Goal: Information Seeking & Learning: Find specific page/section

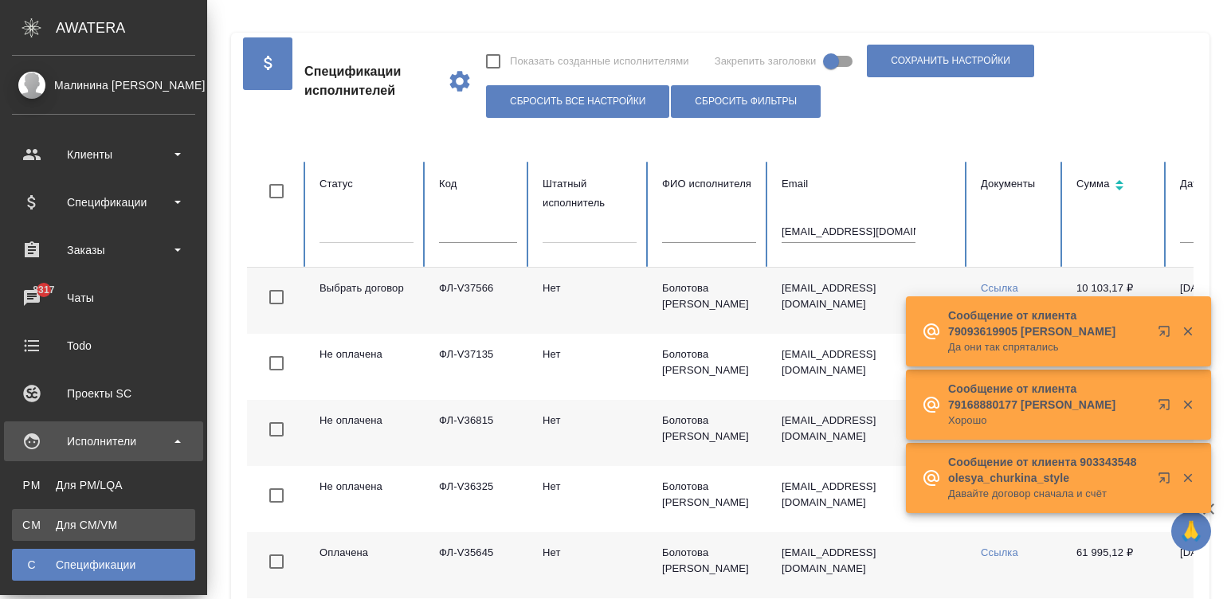
click at [36, 539] on link "CM Для CM/VM" at bounding box center [103, 525] width 183 height 32
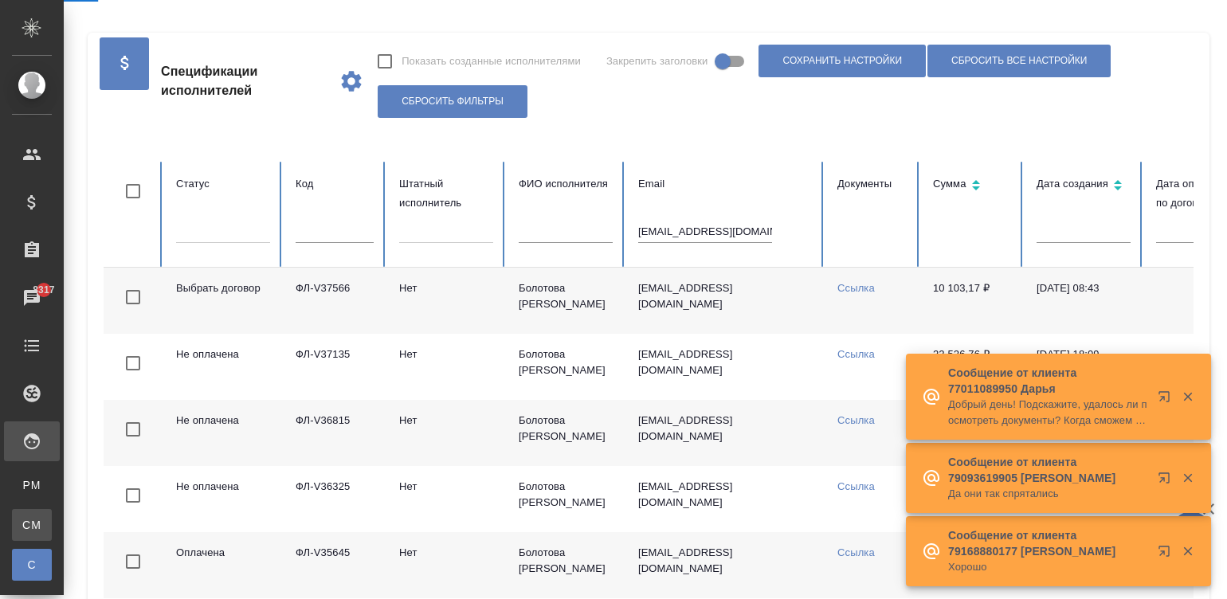
scroll to position [0, 616]
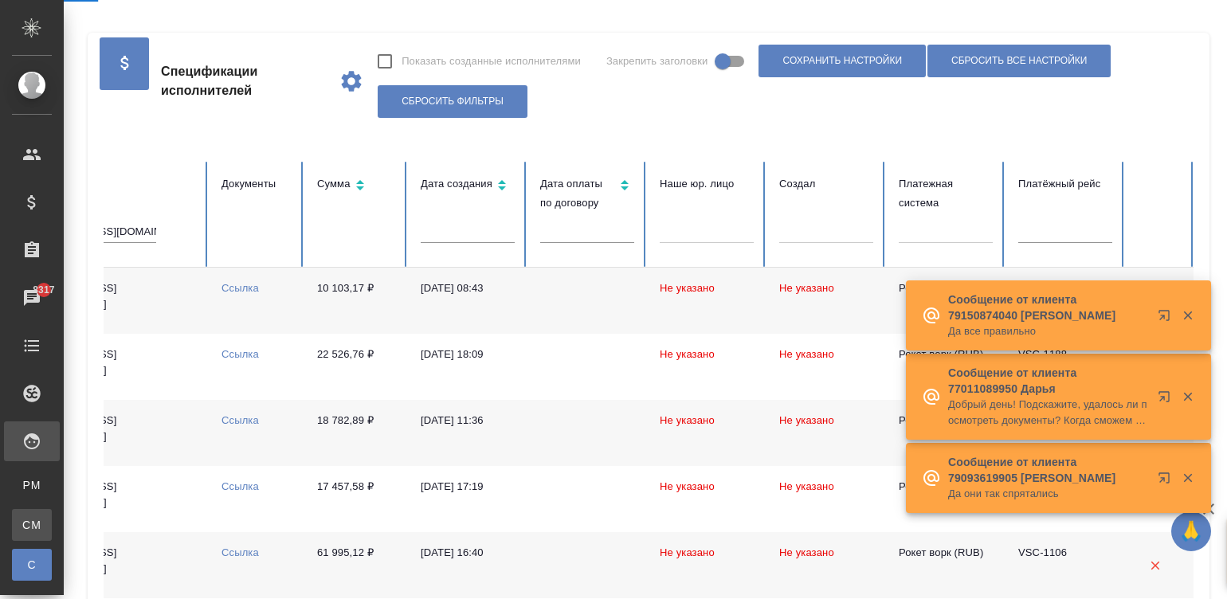
click at [24, 522] on div "Для CM/VM" at bounding box center [12, 525] width 24 height 16
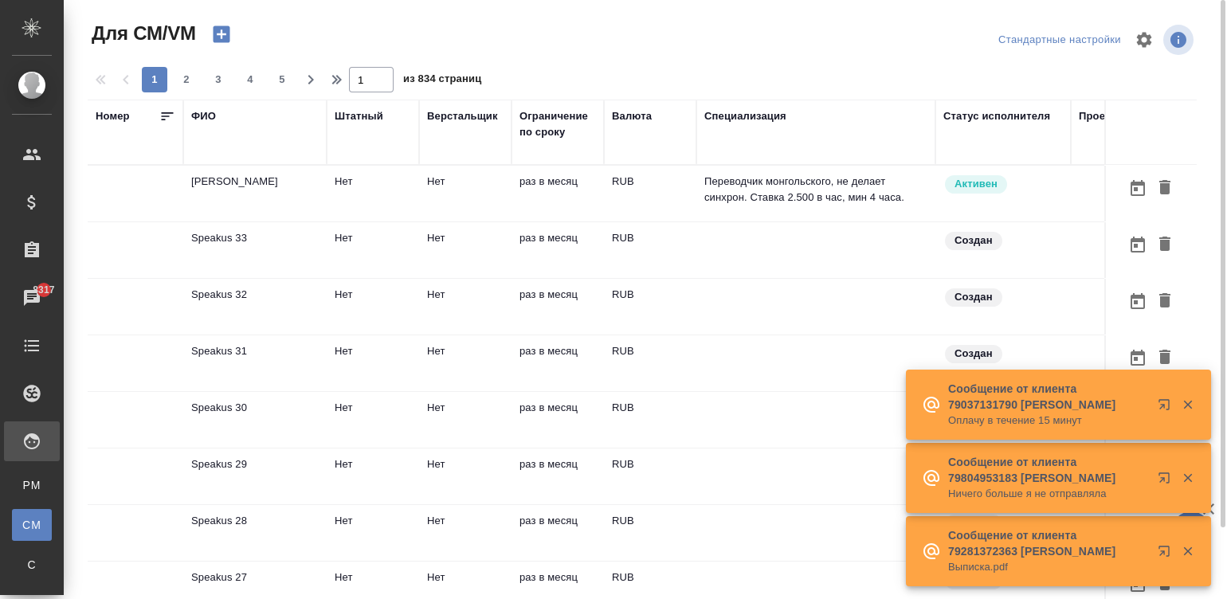
click at [661, 194] on td "RUB" at bounding box center [650, 194] width 92 height 56
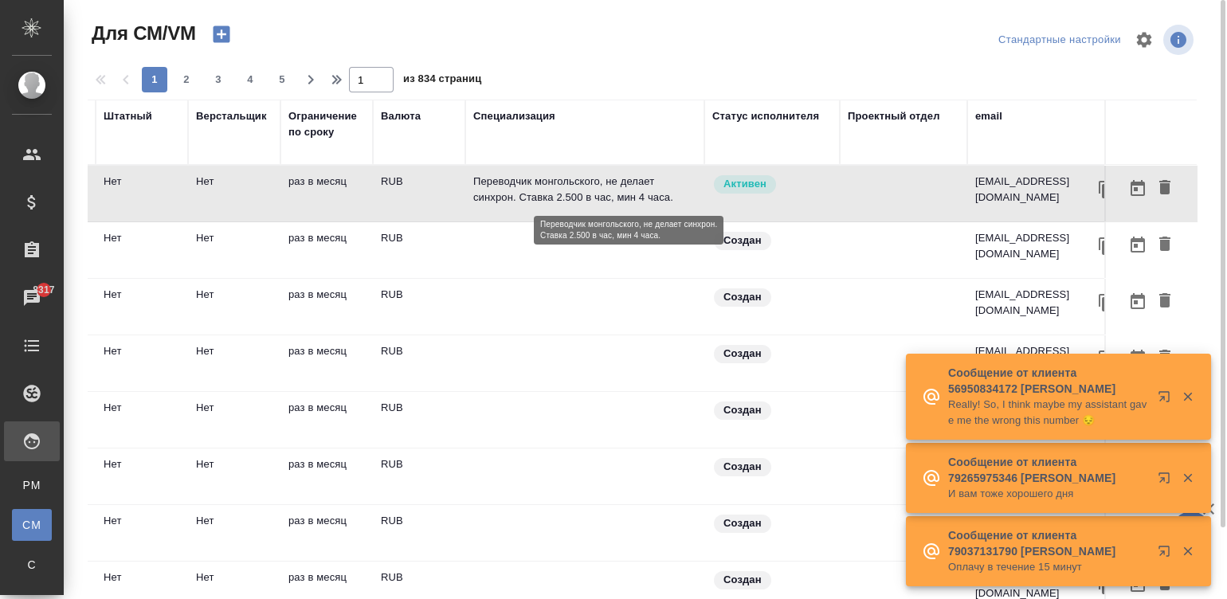
scroll to position [0, 239]
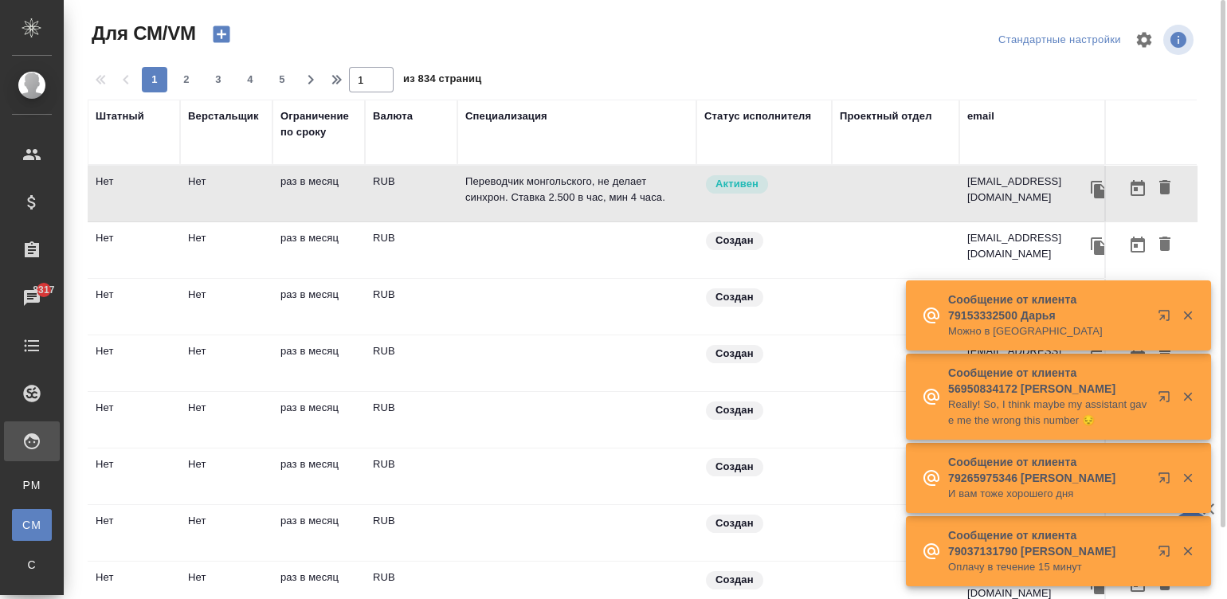
click at [974, 108] on div "email" at bounding box center [980, 116] width 27 height 16
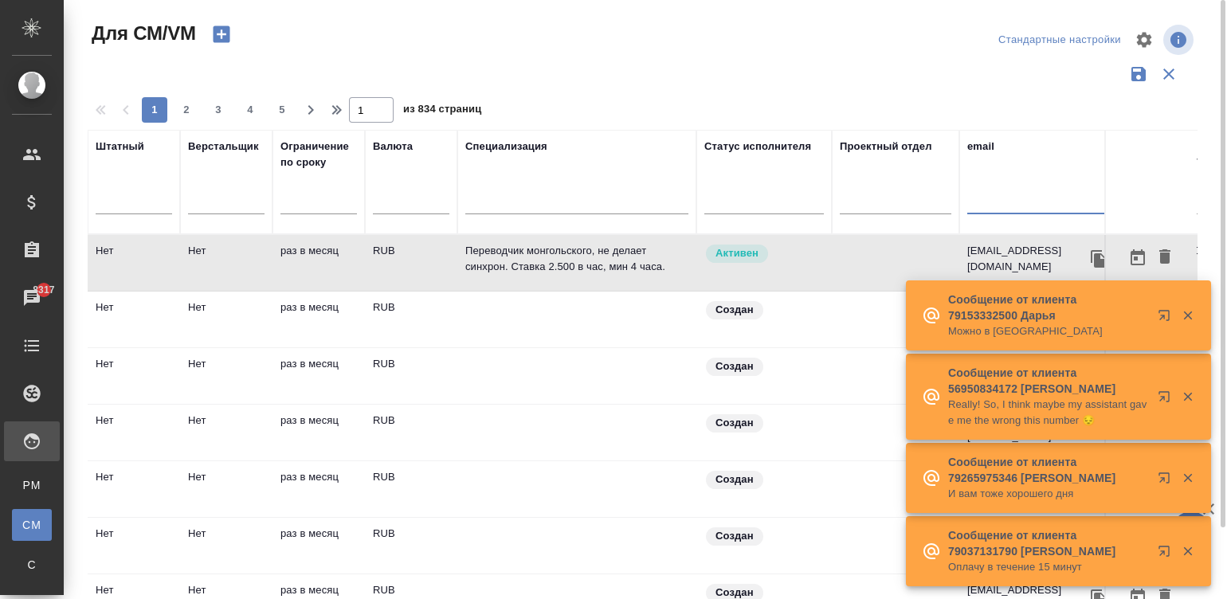
click at [976, 196] on input "text" at bounding box center [1038, 204] width 143 height 20
paste input "[EMAIL_ADDRESS][DOMAIN_NAME]"
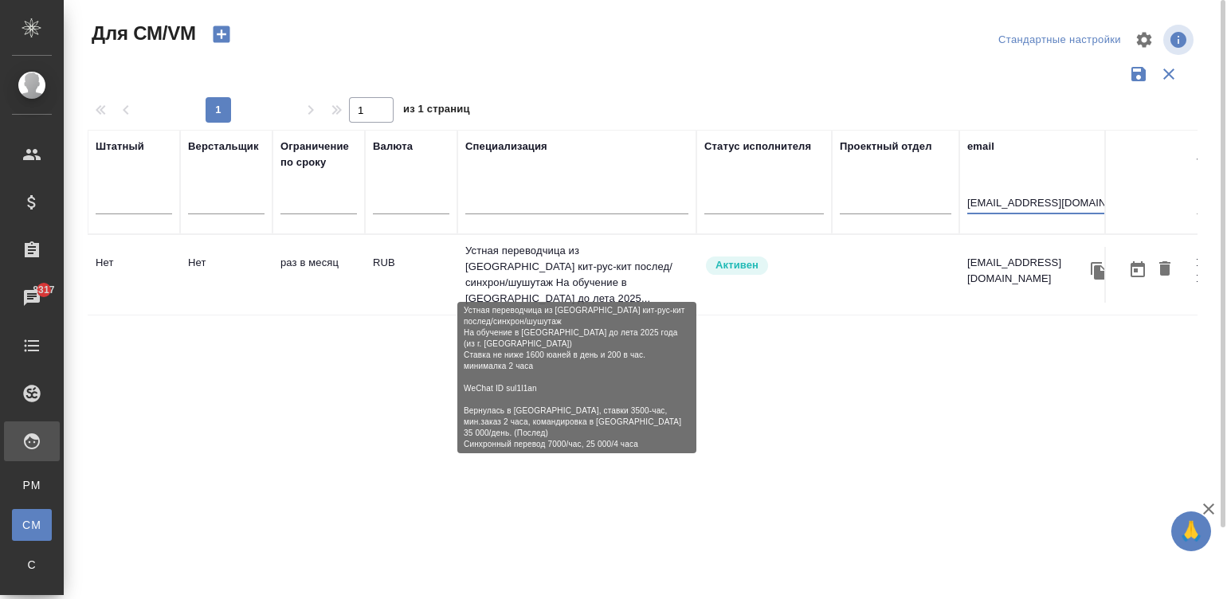
click at [574, 273] on p "Устная переводчица из [GEOGRAPHIC_DATA] кит-рус-кит послед/синхрон/шушутаж На о…" at bounding box center [576, 275] width 223 height 64
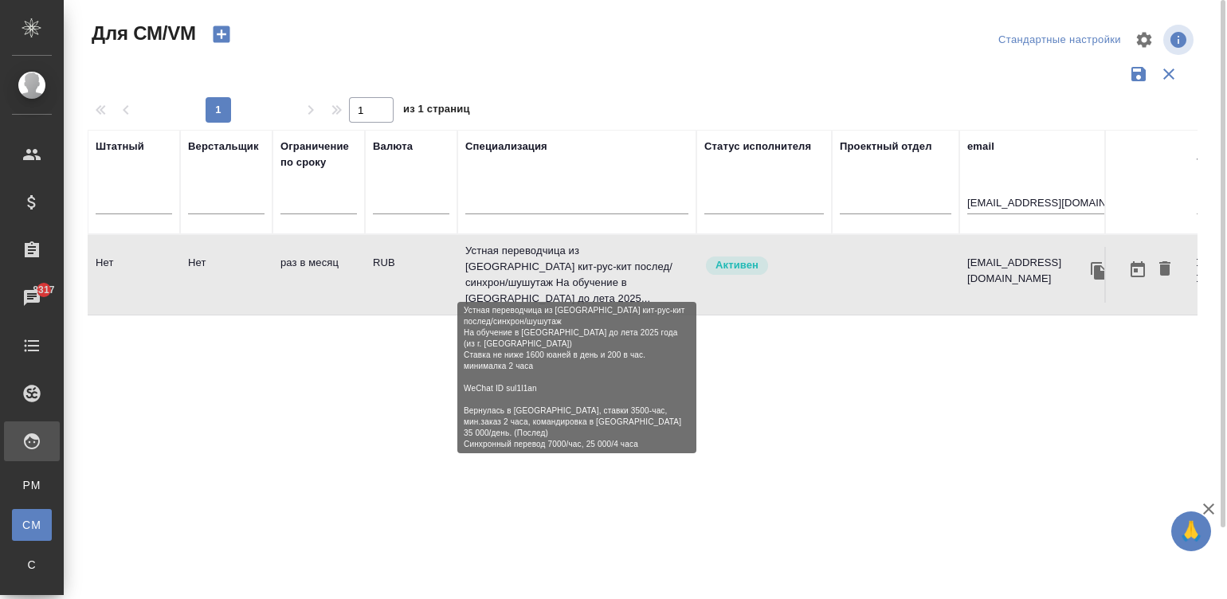
click at [574, 273] on p "Устная переводчица из [GEOGRAPHIC_DATA] кит-рус-кит послед/синхрон/шушутаж На о…" at bounding box center [576, 275] width 223 height 64
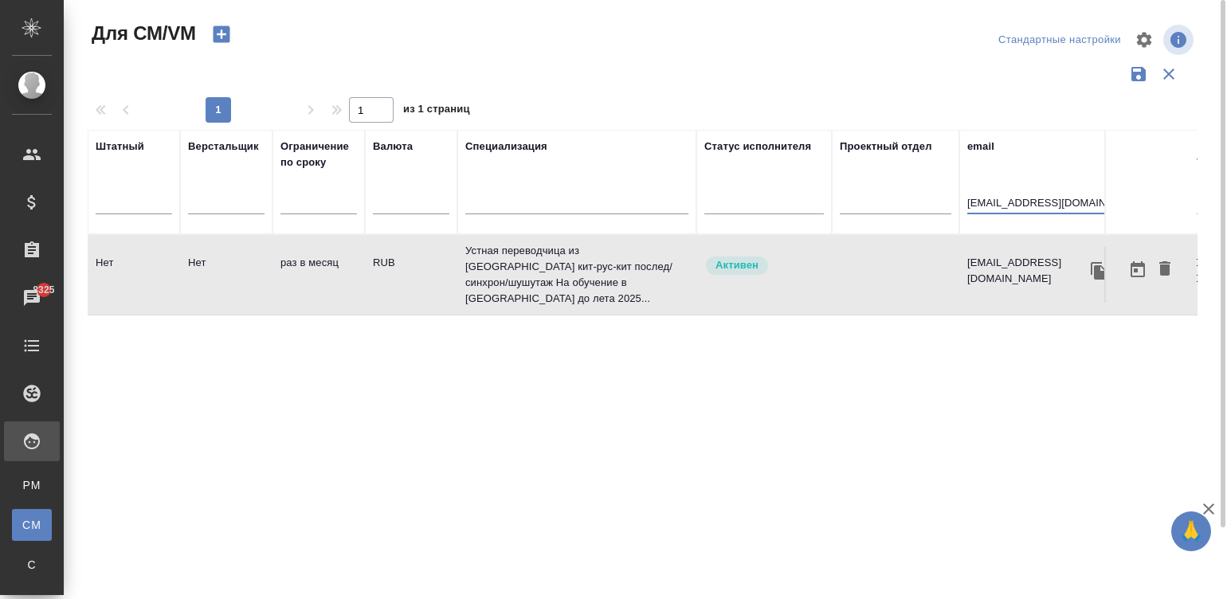
click at [1018, 199] on input "[EMAIL_ADDRESS][DOMAIN_NAME]" at bounding box center [1038, 204] width 143 height 20
paste input "isakina86"
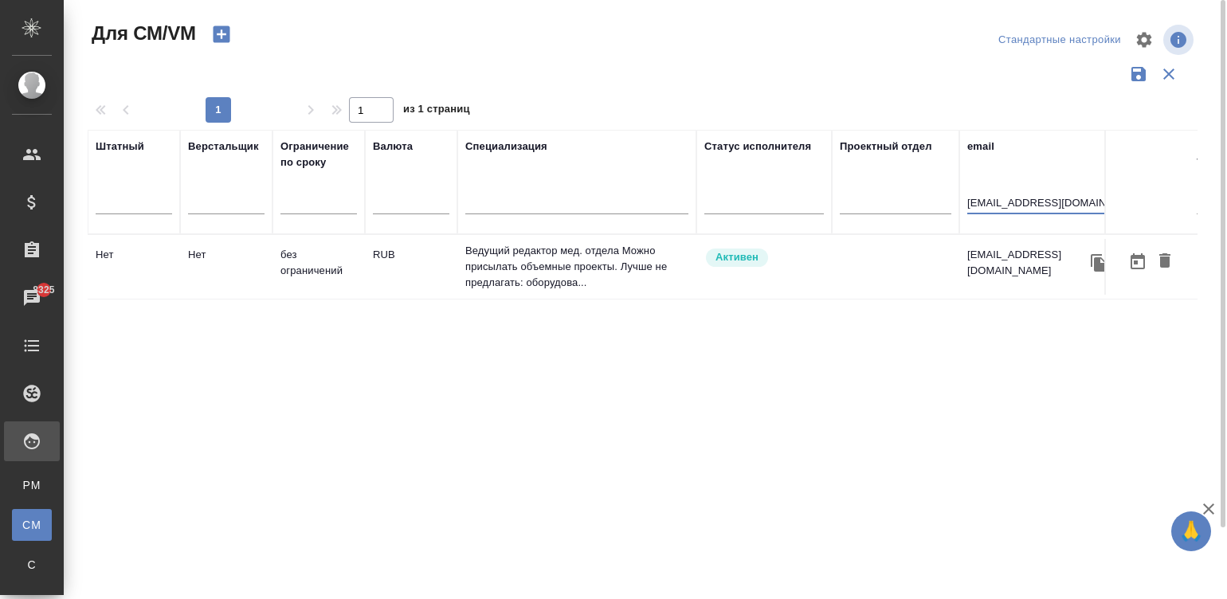
type input "[EMAIL_ADDRESS][DOMAIN_NAME]"
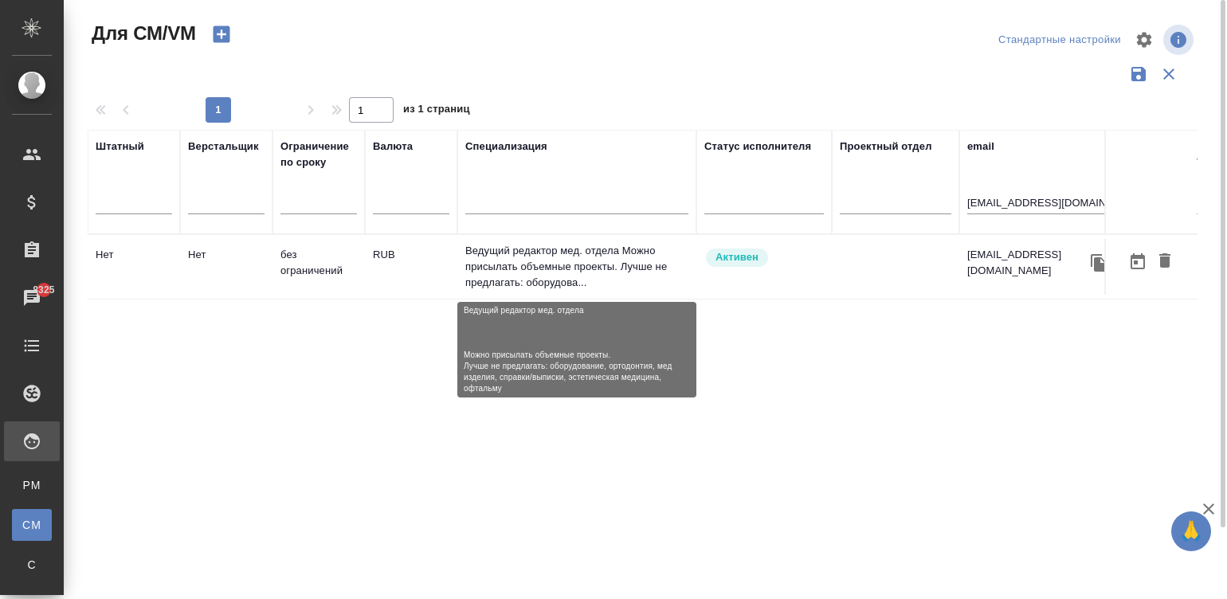
click at [512, 281] on p "Ведущий редактор мед. отдела Можно присылать объемные проекты. Лучше не предлаг…" at bounding box center [576, 267] width 223 height 48
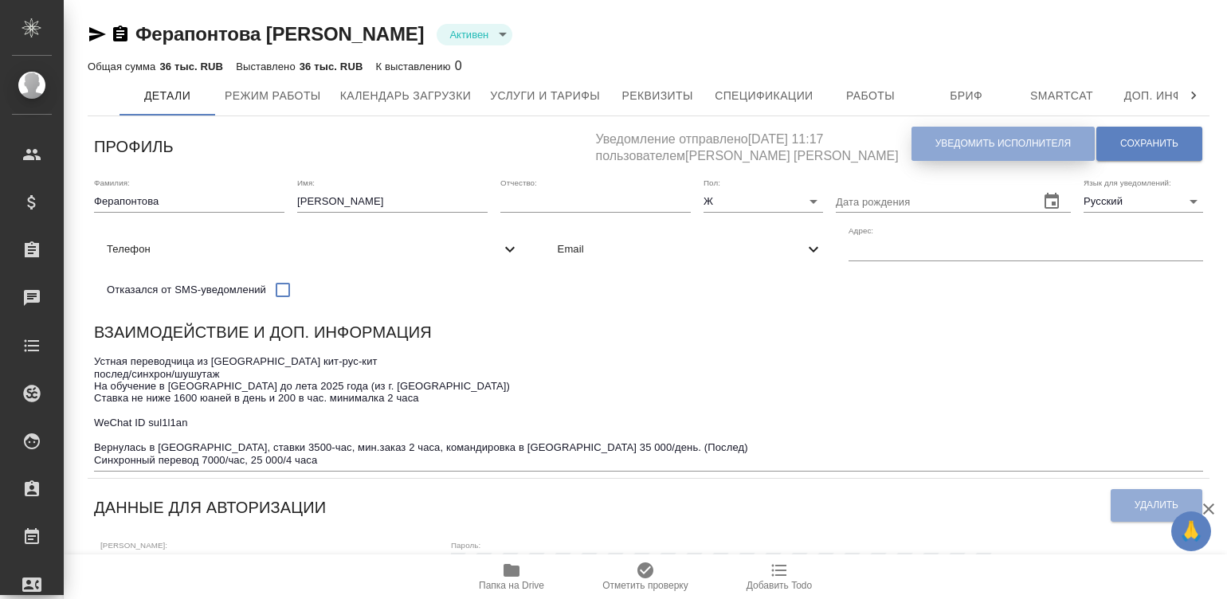
click at [1016, 141] on span "Уведомить исполнителя" at bounding box center [1003, 144] width 135 height 14
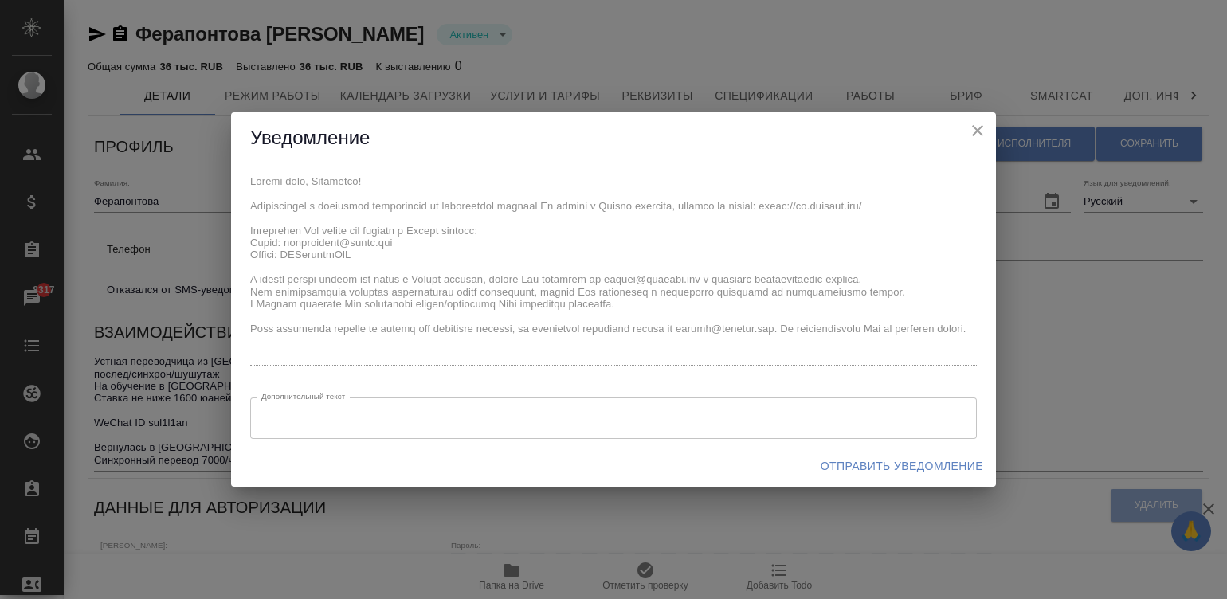
click at [243, 202] on div "x Дополнительный текст x Дополнительный текст" at bounding box center [613, 304] width 765 height 281
click at [863, 457] on span "Отправить уведомление" at bounding box center [902, 467] width 163 height 20
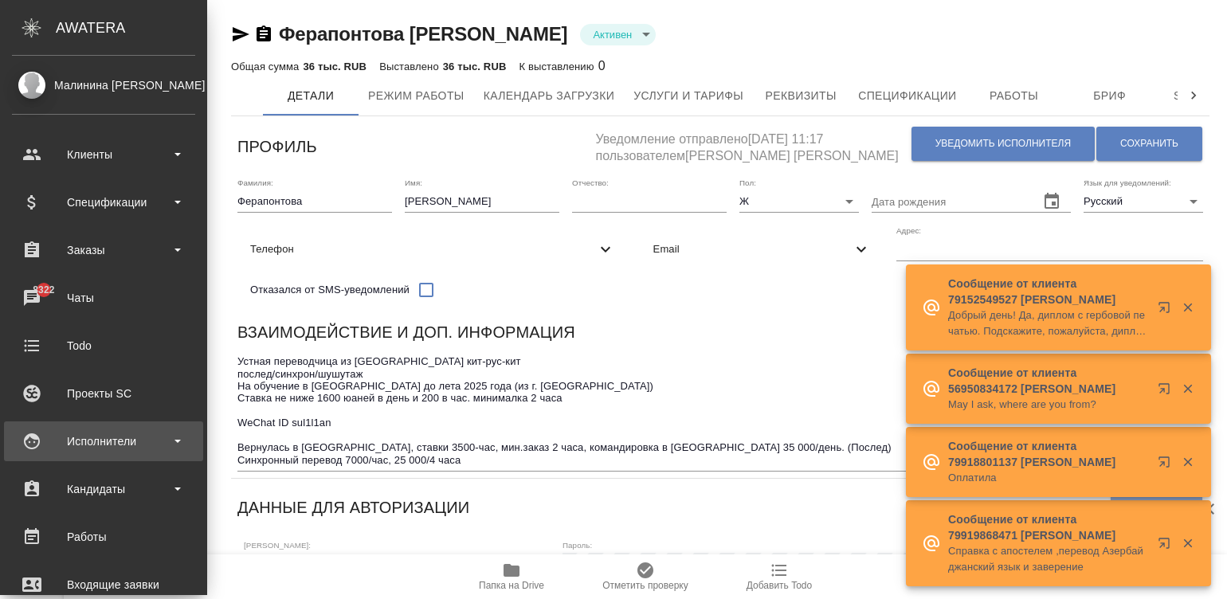
click at [45, 426] on div "Исполнители" at bounding box center [103, 442] width 199 height 40
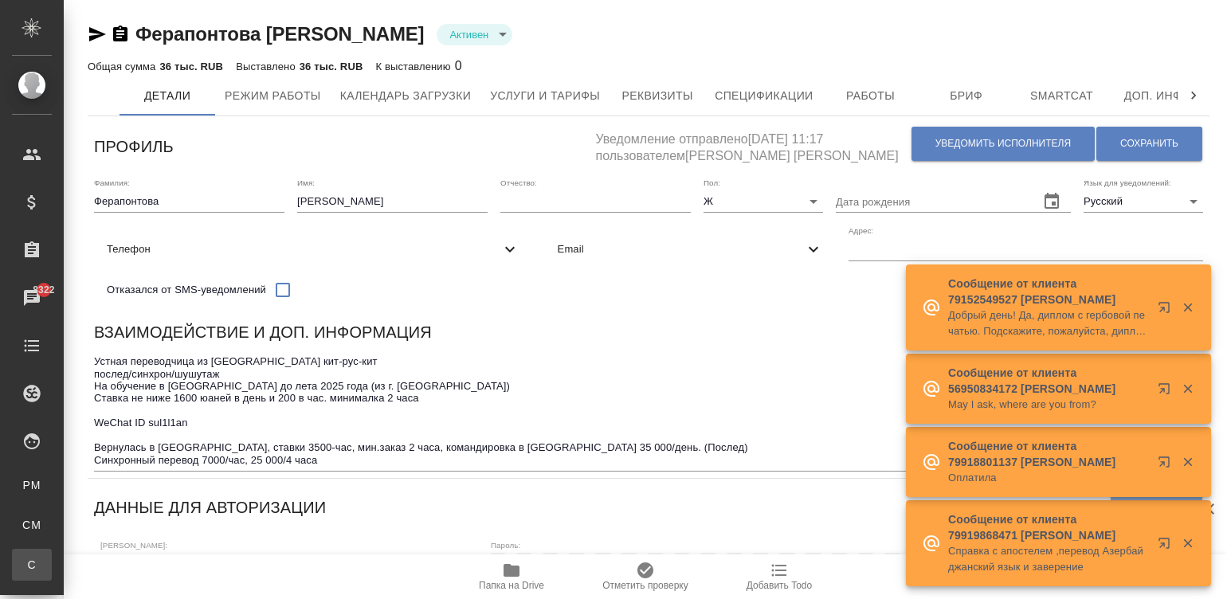
click at [147, 559] on div ".cls-1 fill:#fff; AWATERA Малинина Мария m.malinina Клиенты Спецификации Заказы…" at bounding box center [613, 299] width 1227 height 599
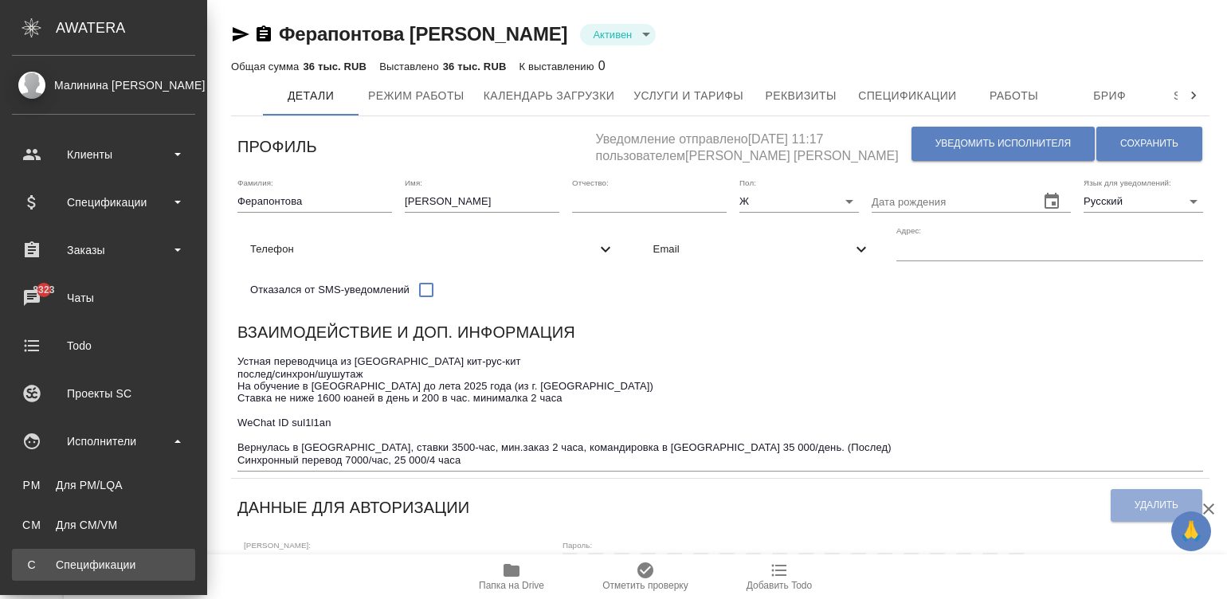
click at [20, 555] on link "С Спецификации" at bounding box center [103, 565] width 183 height 32
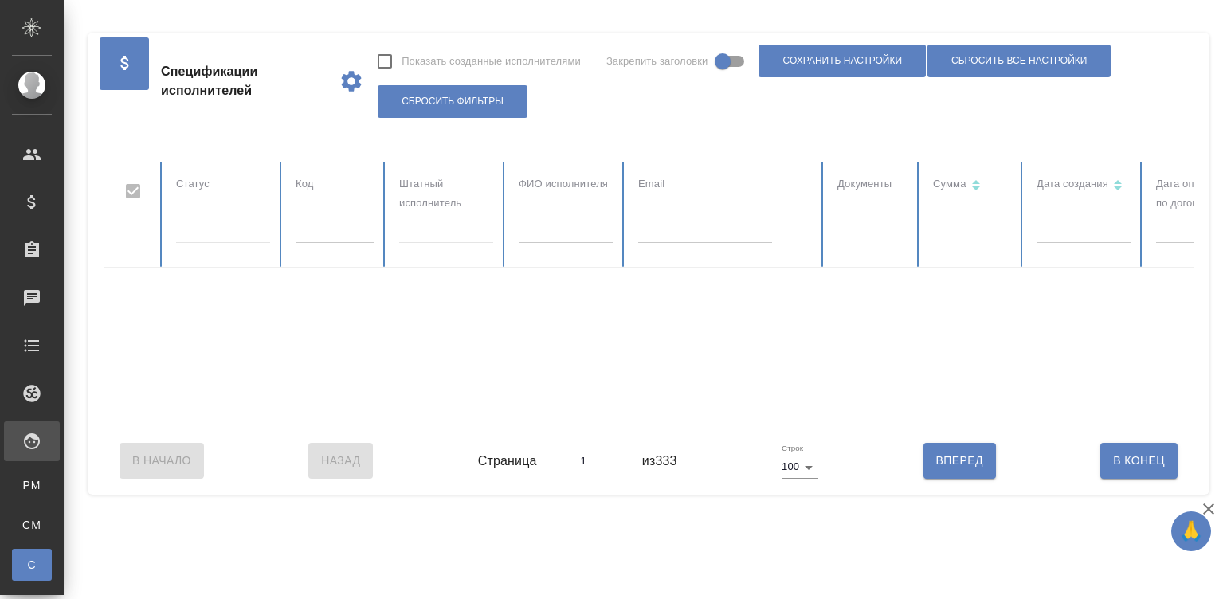
click at [313, 239] on input "text" at bounding box center [335, 232] width 78 height 22
checkbox input "false"
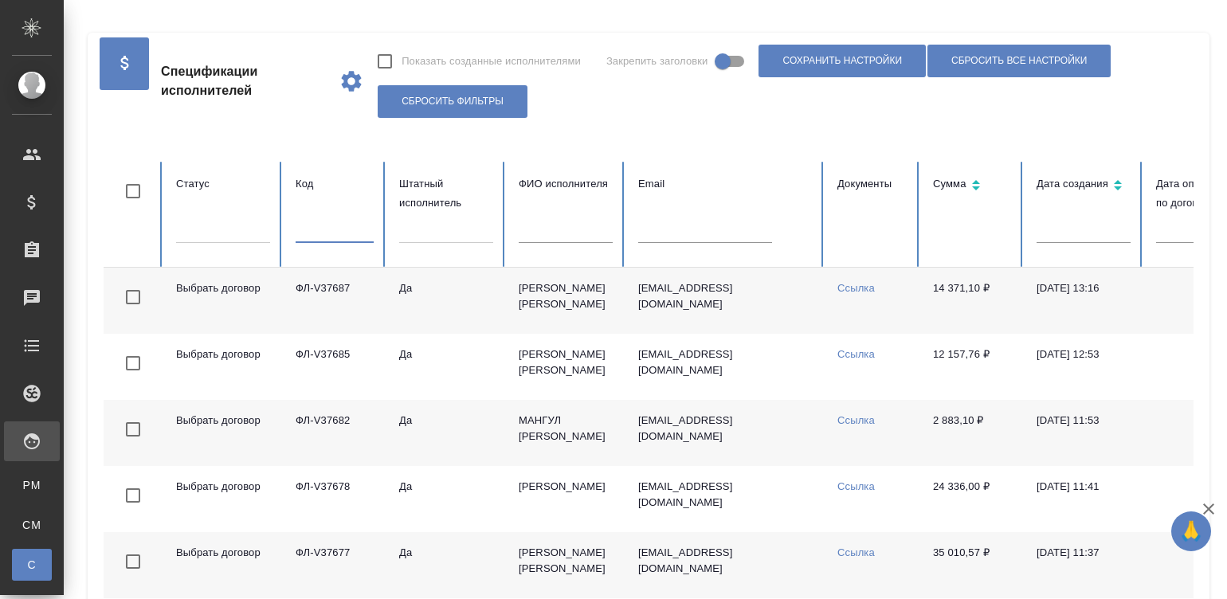
paste input "tofan0111@rambler.ru"
type input "tofan0111@rambler.ru"
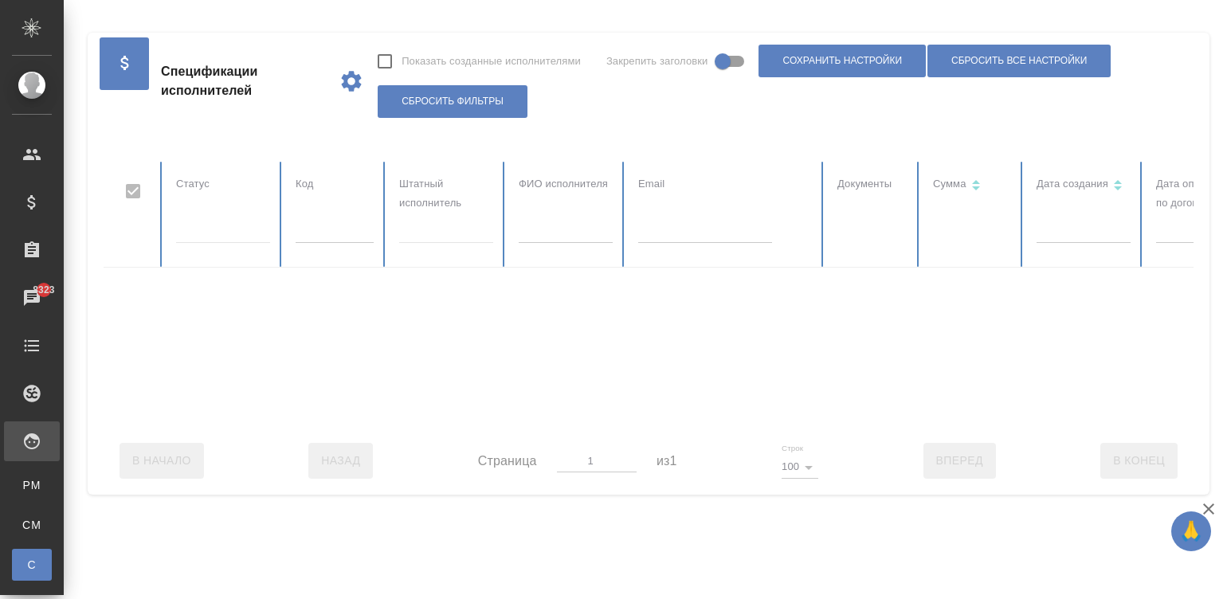
click at [708, 233] on div at bounding box center [957, 294] width 1707 height 265
checkbox input "false"
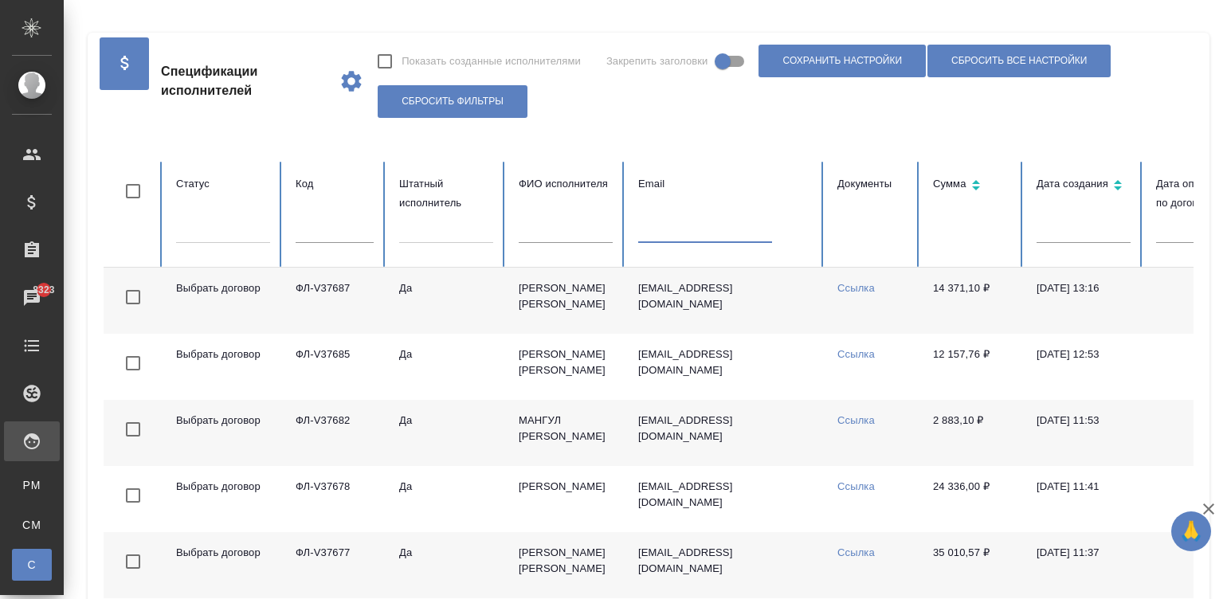
click at [689, 227] on input "text" at bounding box center [705, 232] width 134 height 22
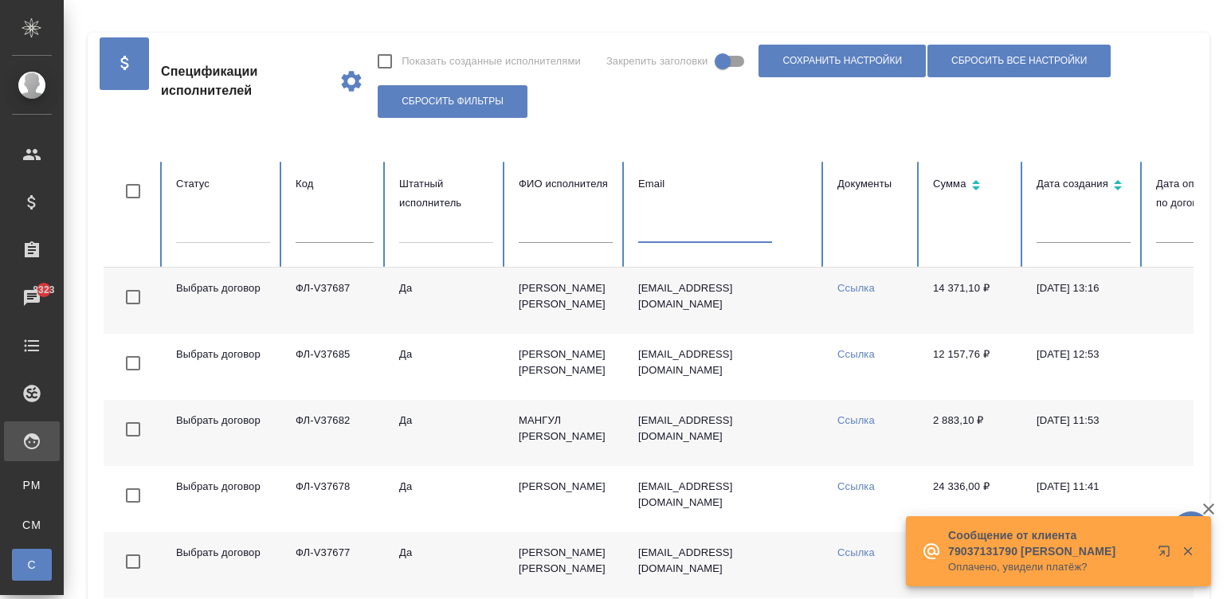
paste input "tofan0111@rambler.ru"
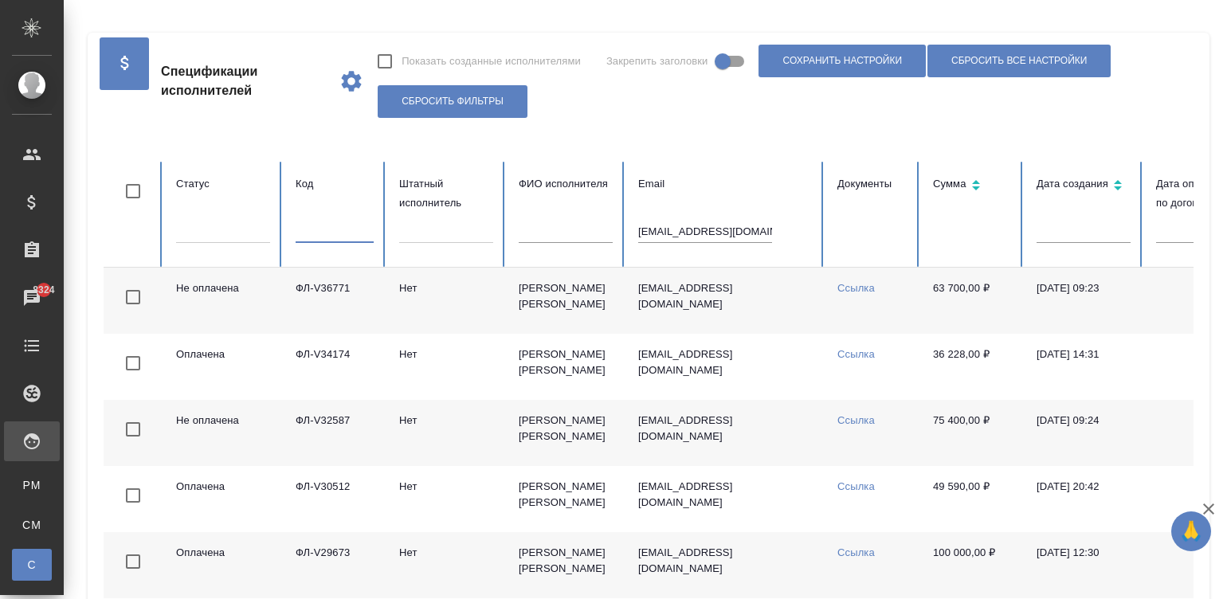
click at [309, 242] on input "text" at bounding box center [335, 232] width 78 height 22
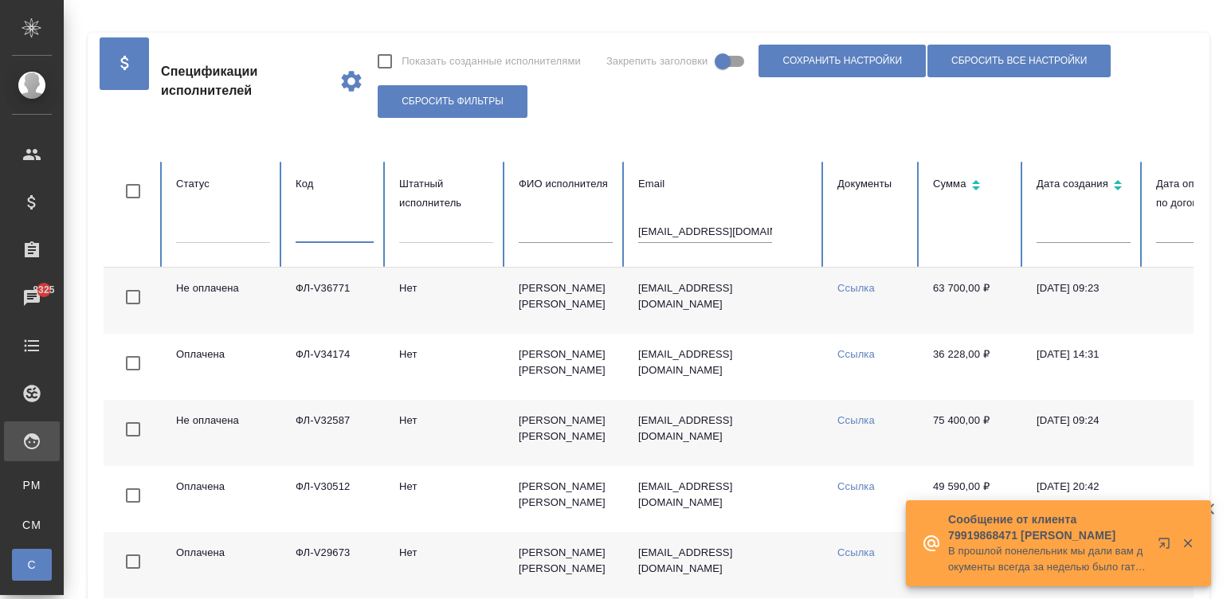
click at [669, 225] on input "tofan0111@rambler.ru" at bounding box center [705, 232] width 134 height 22
paste input "daryasta@yandex"
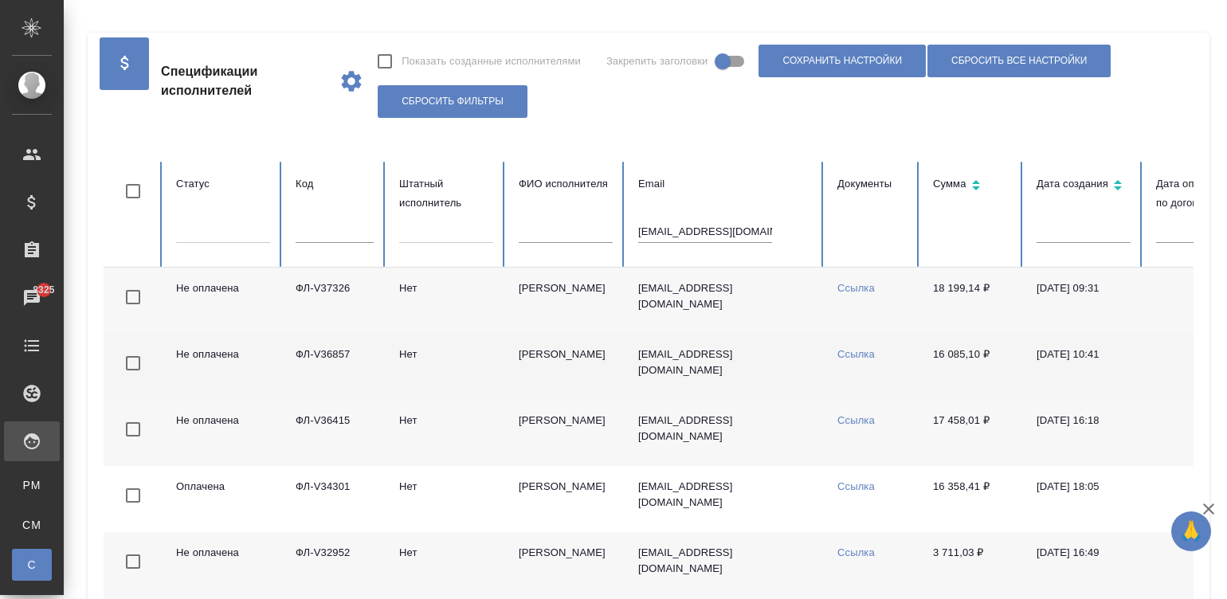
click at [803, 383] on td "daryasta@yandex.ru" at bounding box center [725, 367] width 199 height 66
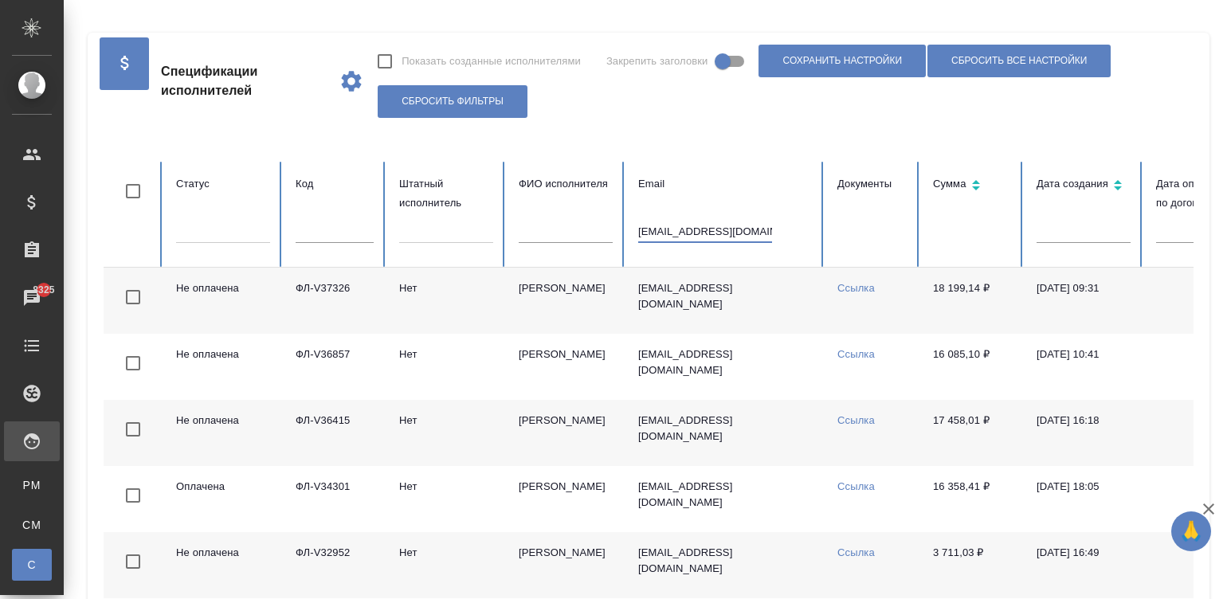
click at [685, 235] on input "daryasta@yandex.ru" at bounding box center [705, 232] width 134 height 22
click at [670, 222] on input "daryasta@yandex.ru" at bounding box center [705, 232] width 134 height 22
paste input "khamzina.nuriya@mail"
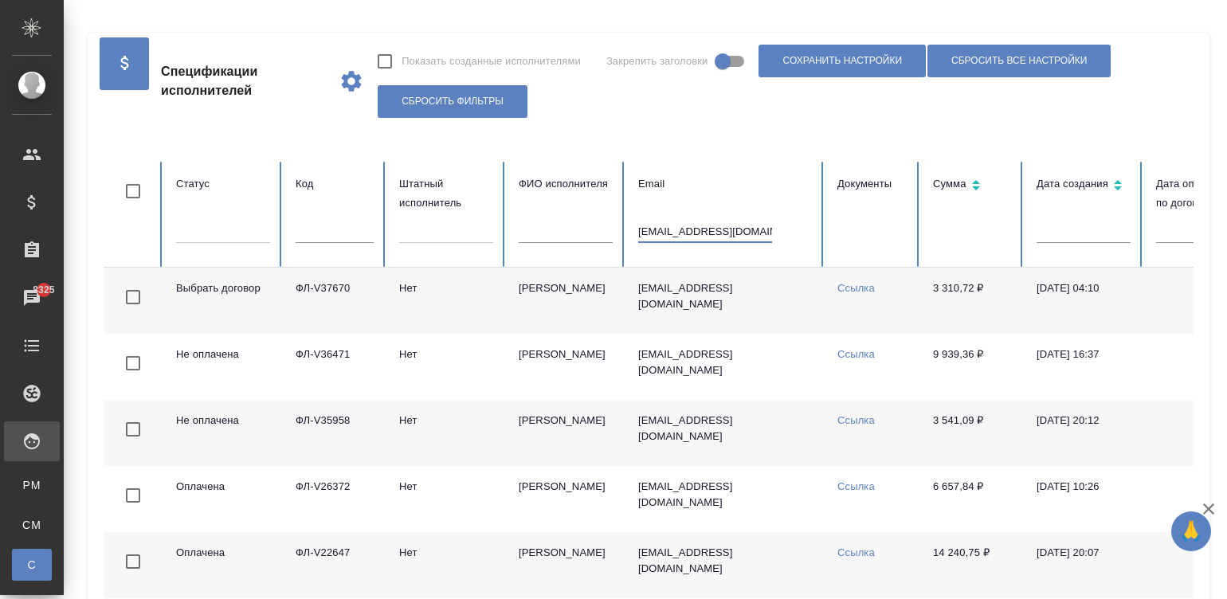
type input "khamzina.nuriya@mail.ru"
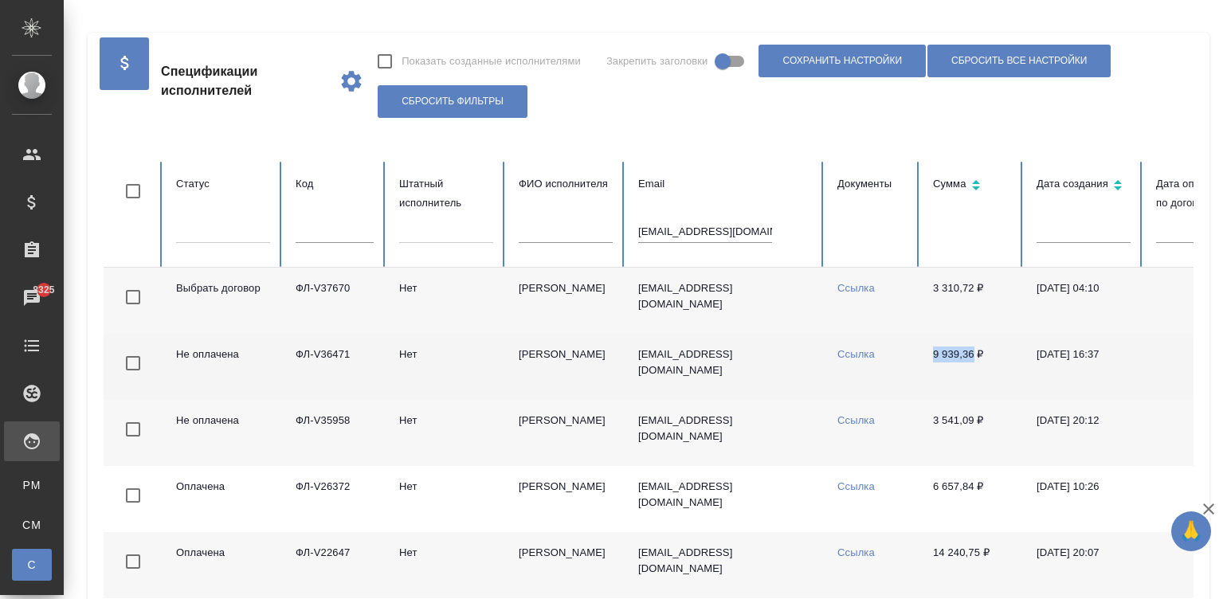
drag, startPoint x: 920, startPoint y: 355, endPoint x: 975, endPoint y: 367, distance: 56.3
click at [975, 367] on td "9 939,36 ₽" at bounding box center [972, 367] width 104 height 66
copy td "9 939,36"
drag, startPoint x: 369, startPoint y: 353, endPoint x: 298, endPoint y: 353, distance: 70.9
click at [298, 353] on td "ФЛ-V36471" at bounding box center [335, 367] width 104 height 66
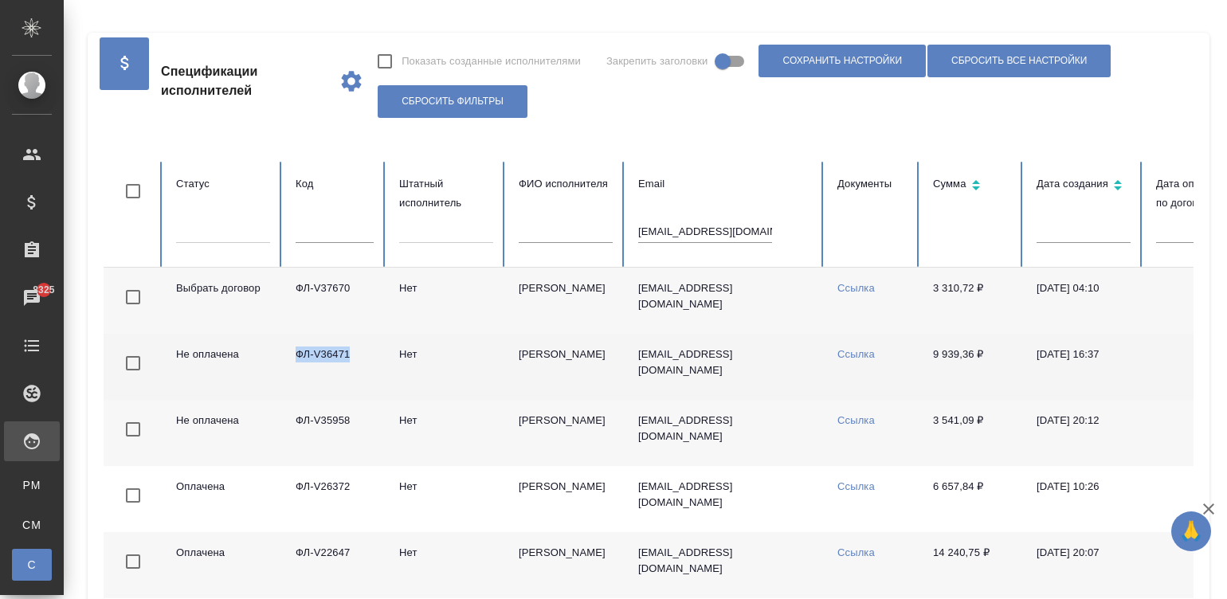
copy td "ФЛ-V36471"
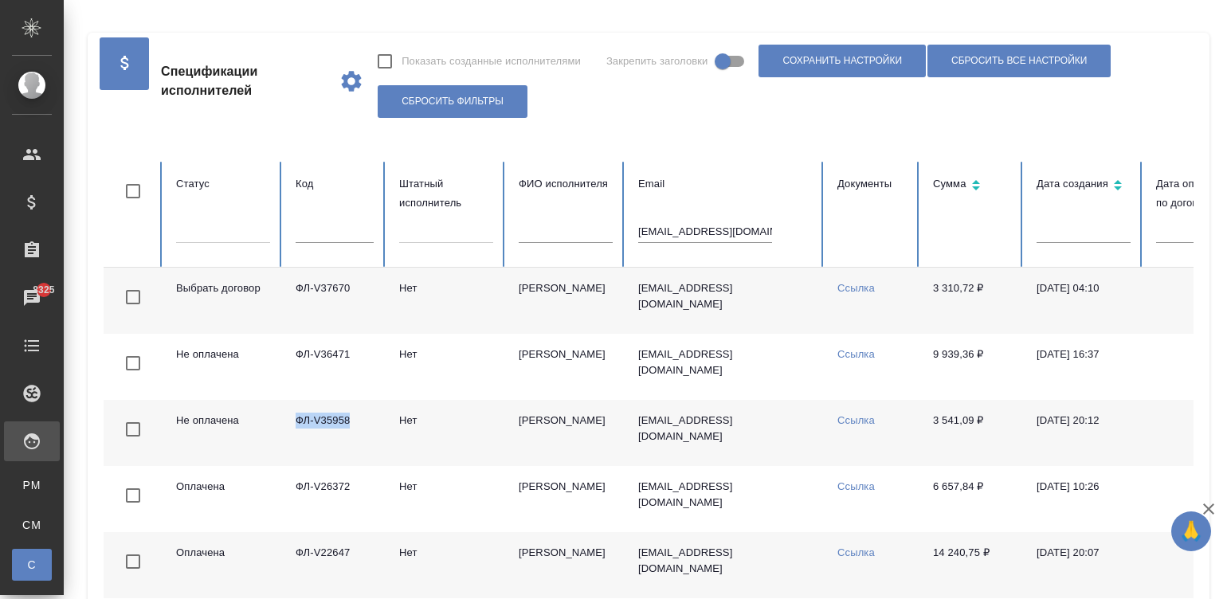
drag, startPoint x: 371, startPoint y: 430, endPoint x: 294, endPoint y: 429, distance: 76.5
click at [294, 429] on td "ФЛ-V35958" at bounding box center [335, 433] width 104 height 66
copy td "ФЛ-V35958"
click at [681, 227] on input "khamzina.nuriya@mail.ru" at bounding box center [705, 232] width 134 height 22
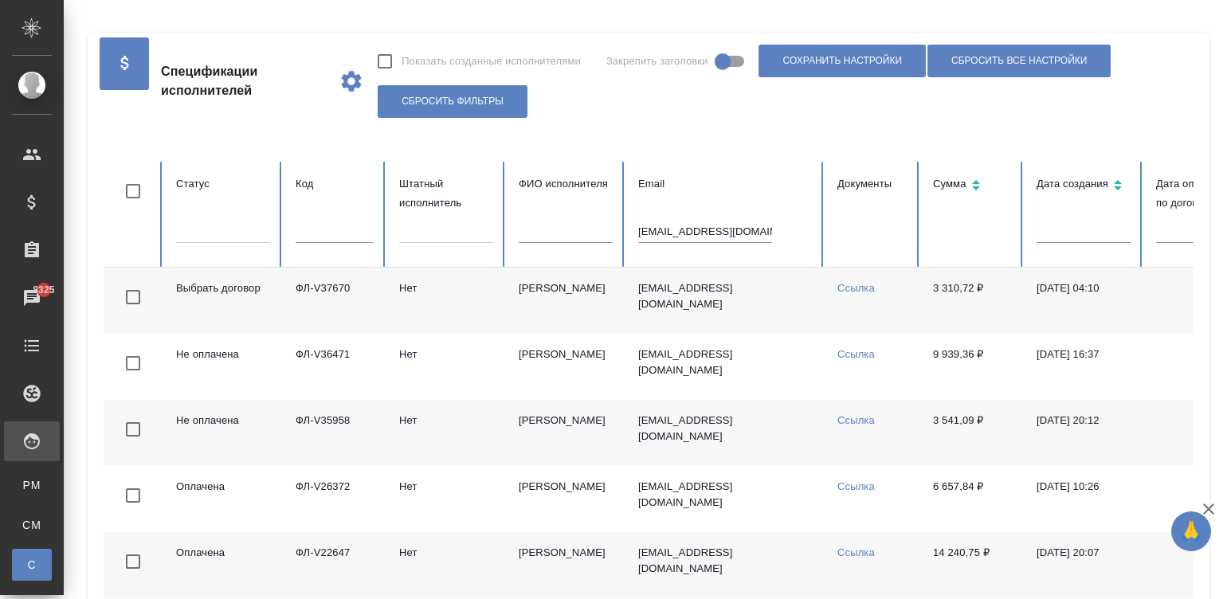
click at [33, 549] on link "С Спецификации" at bounding box center [32, 565] width 40 height 32
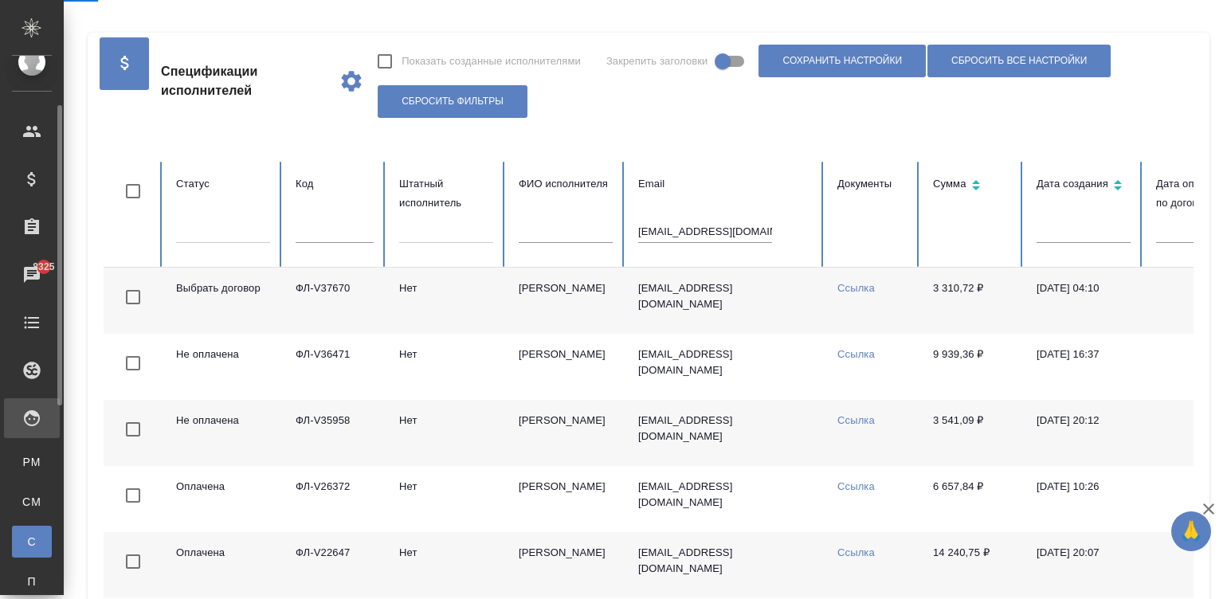
scroll to position [72, 0]
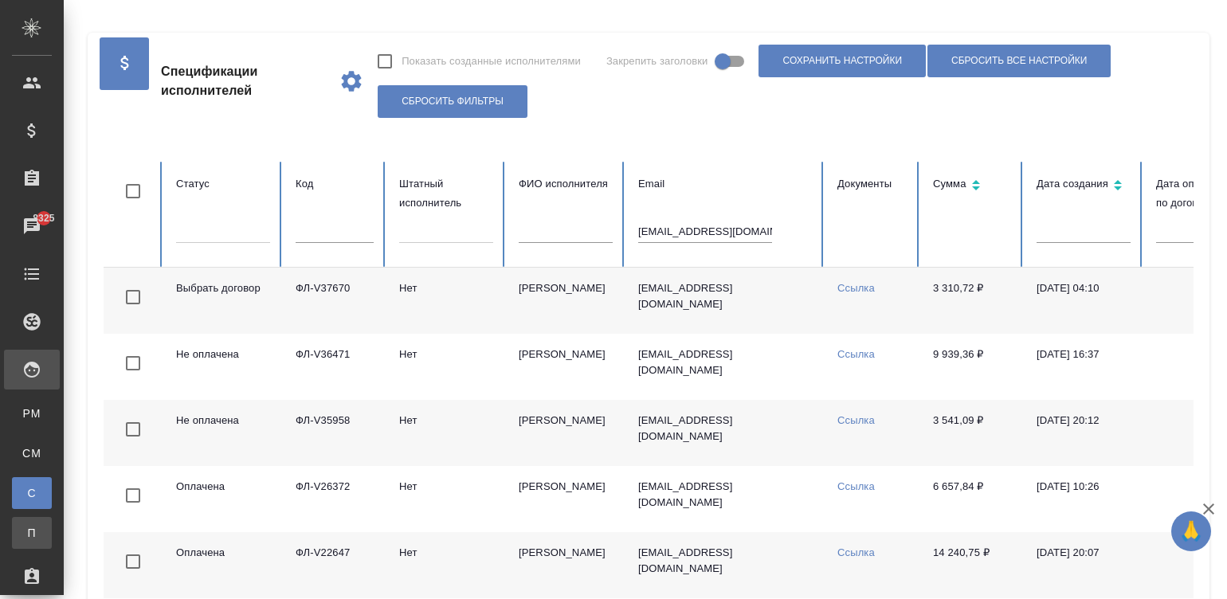
click at [33, 534] on span "П" at bounding box center [32, 533] width 24 height 16
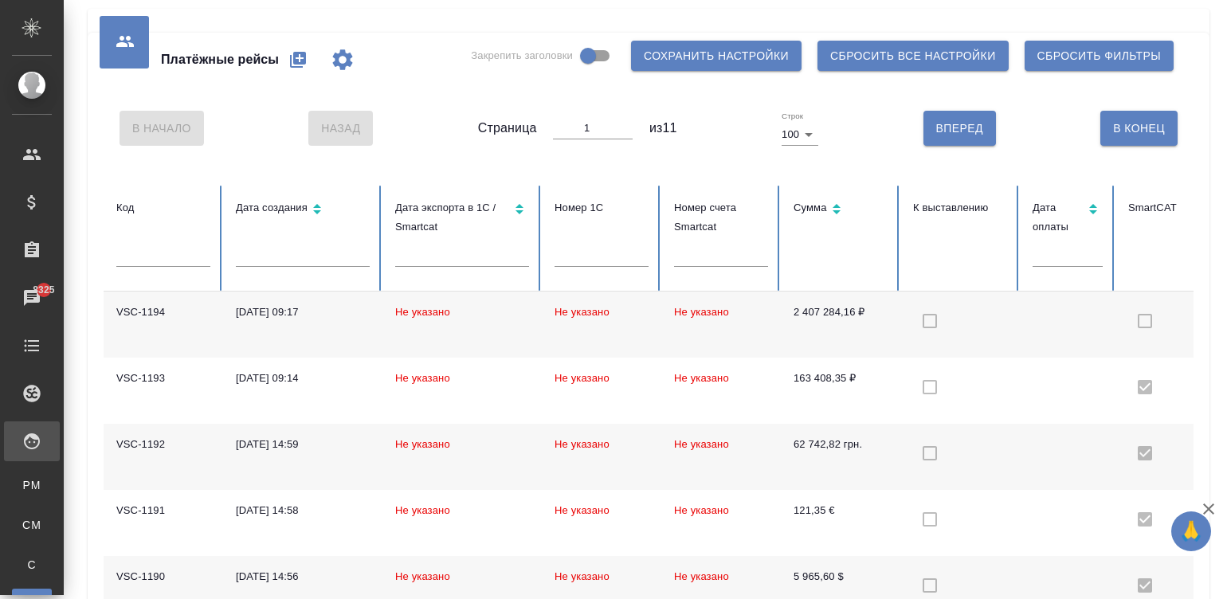
click at [1015, 325] on td at bounding box center [960, 325] width 120 height 66
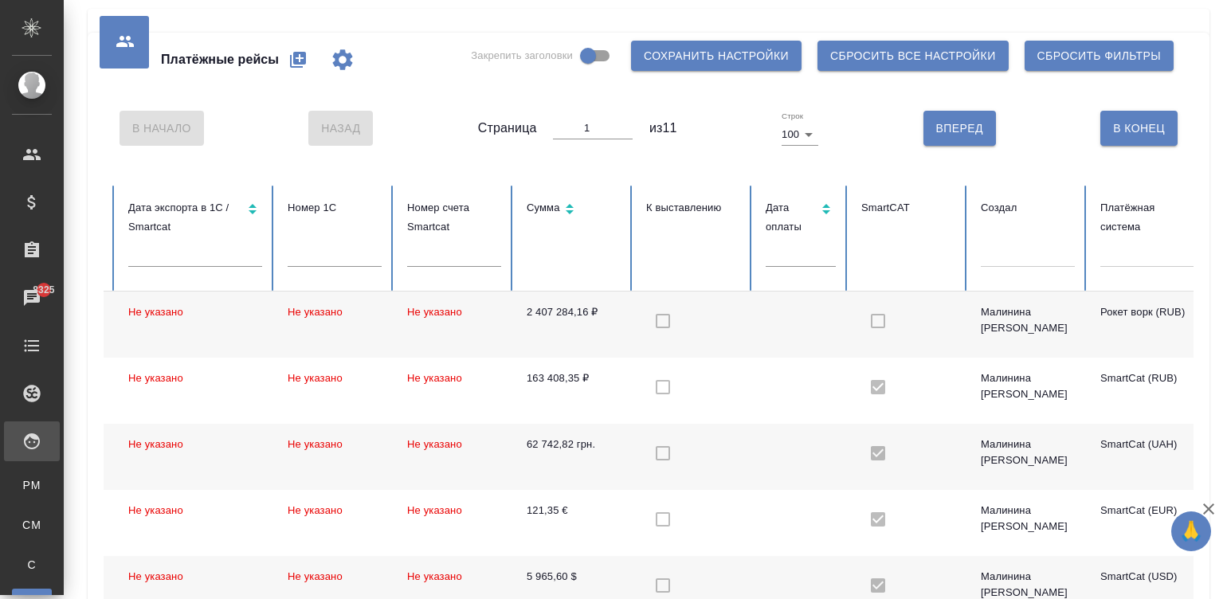
scroll to position [0, 439]
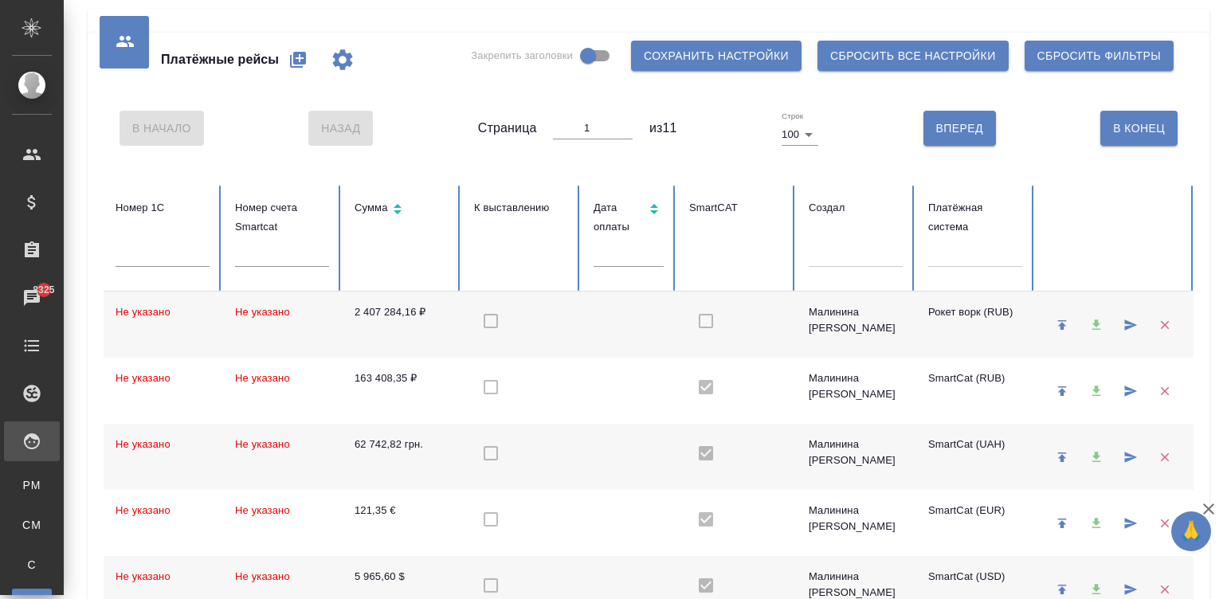
click at [892, 316] on div "Малинина [PERSON_NAME]" at bounding box center [856, 320] width 94 height 32
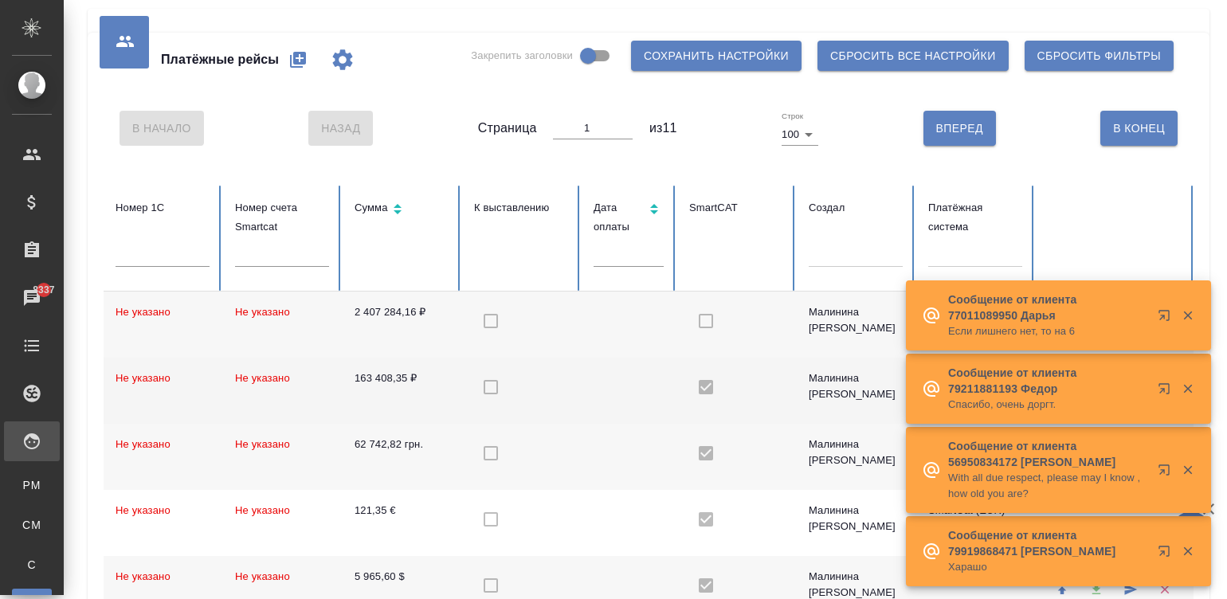
click at [562, 375] on td at bounding box center [521, 391] width 120 height 66
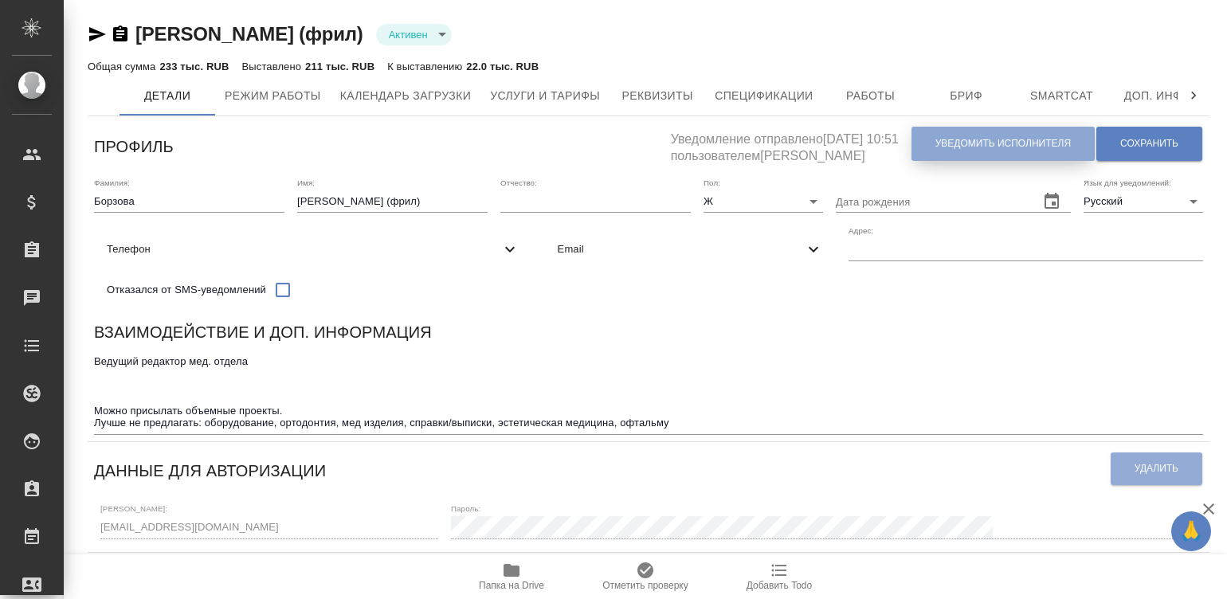
click at [997, 139] on span "Уведомить исполнителя" at bounding box center [1003, 144] width 135 height 14
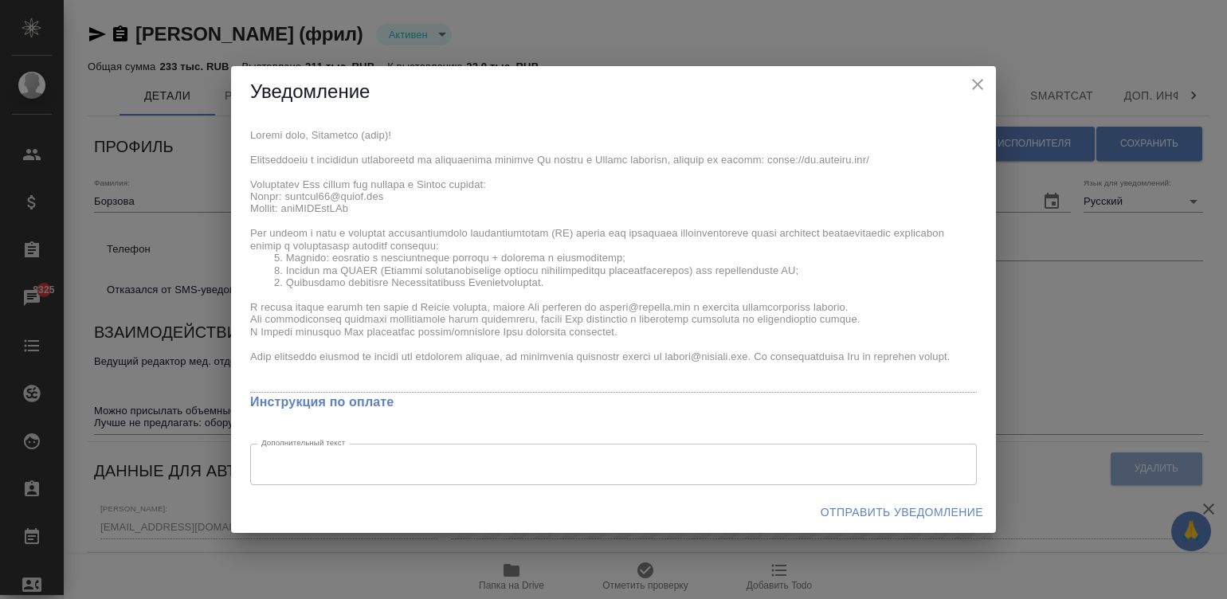
click at [243, 135] on div "x Инструкция по оплате Дополнительный текст x Дополнительный текст" at bounding box center [613, 305] width 765 height 374
click at [910, 515] on span "Отправить уведомление" at bounding box center [902, 513] width 163 height 20
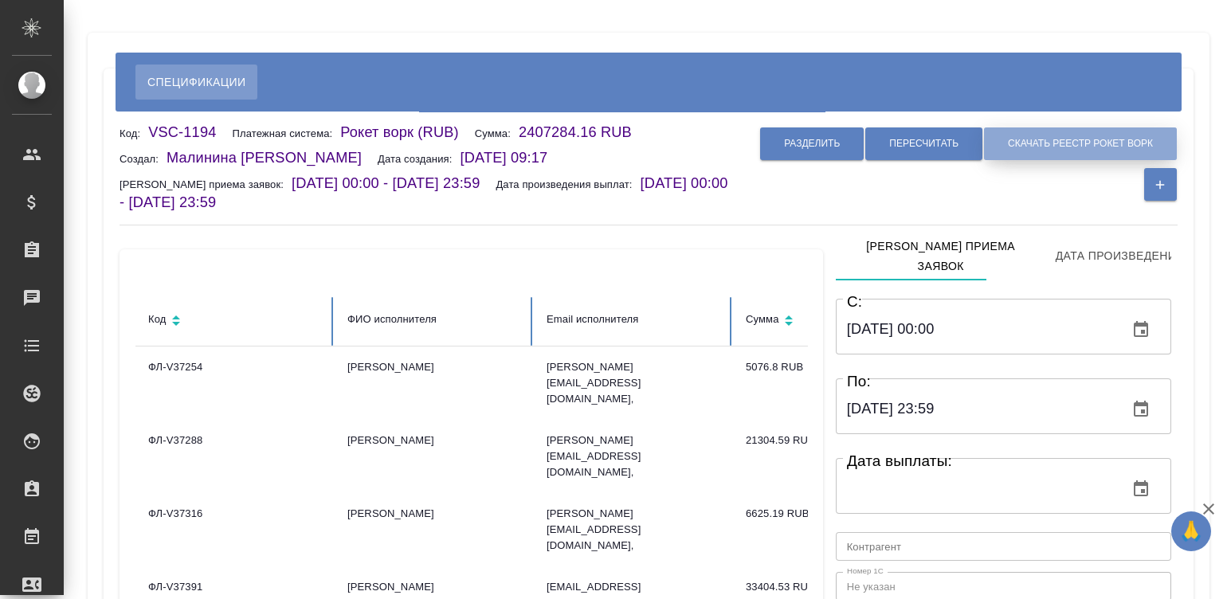
click at [1085, 135] on button "Скачать реестр рокет ворк" at bounding box center [1080, 144] width 193 height 33
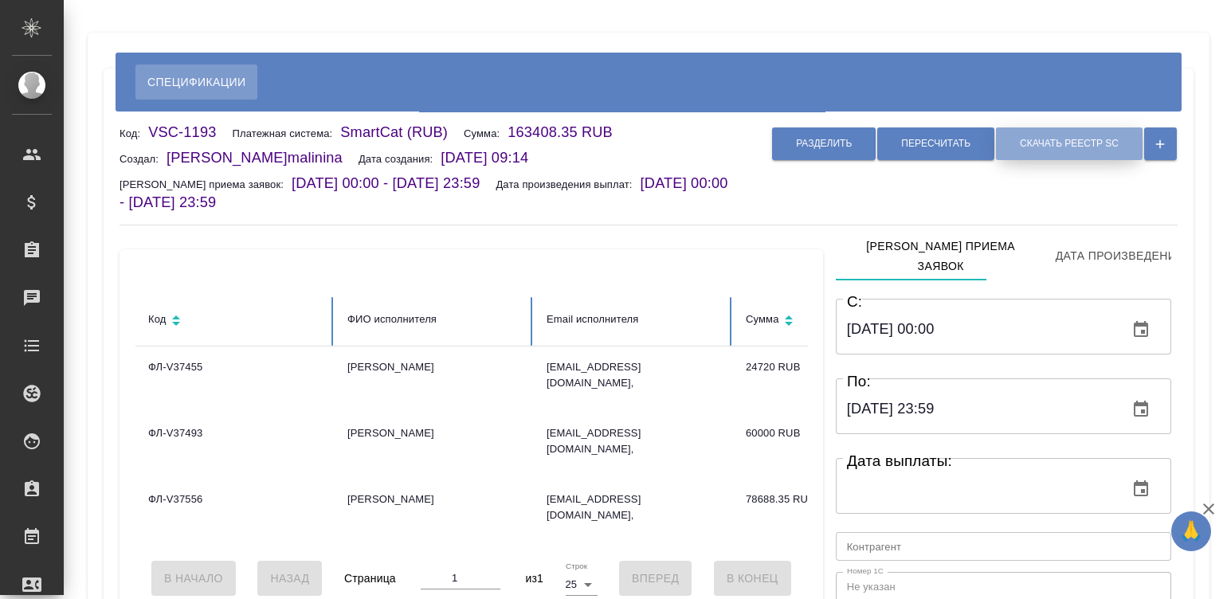
click at [1067, 139] on span "Скачать реестр SC" at bounding box center [1069, 144] width 99 height 14
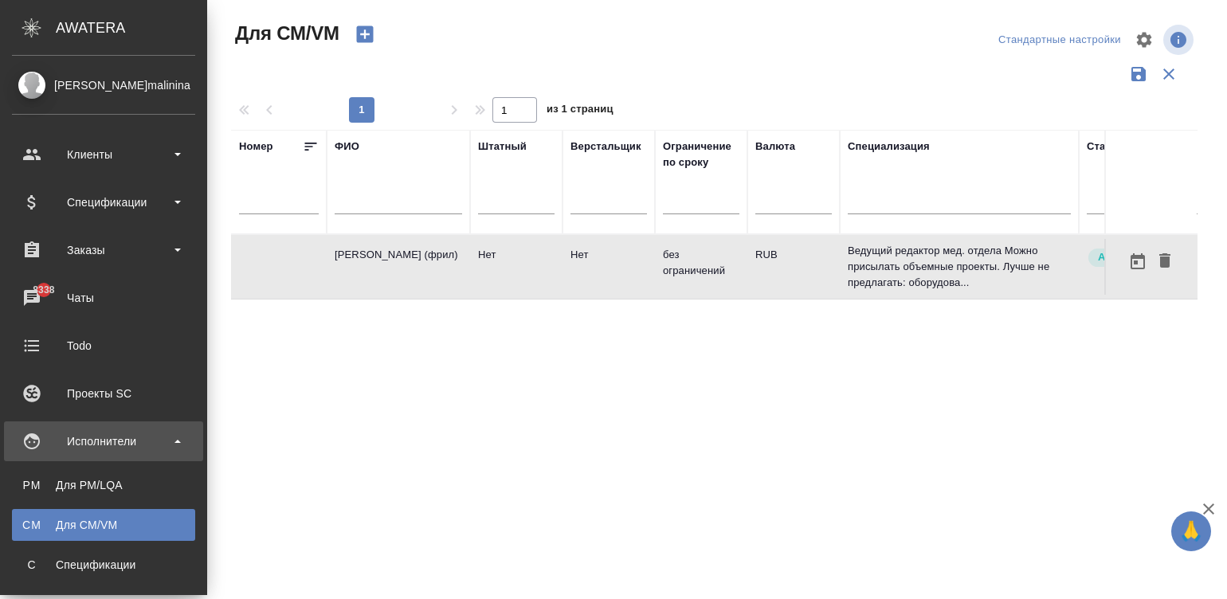
scroll to position [0, 239]
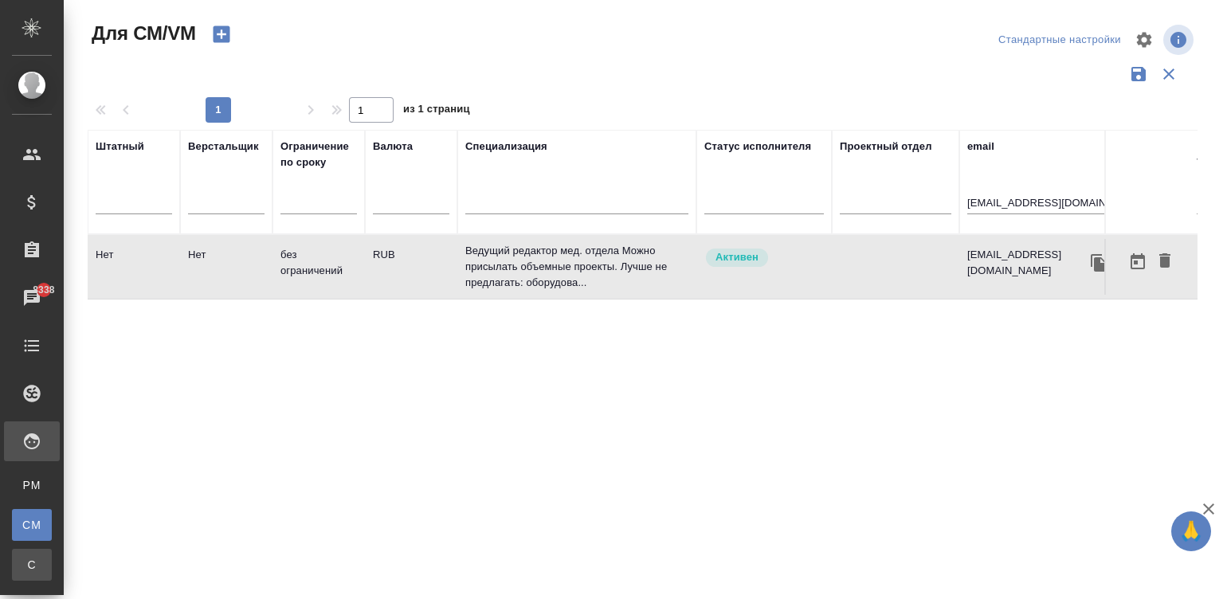
drag, startPoint x: 0, startPoint y: 0, endPoint x: 22, endPoint y: 563, distance: 563.8
click at [22, 563] on div "Спецификации" at bounding box center [12, 565] width 24 height 16
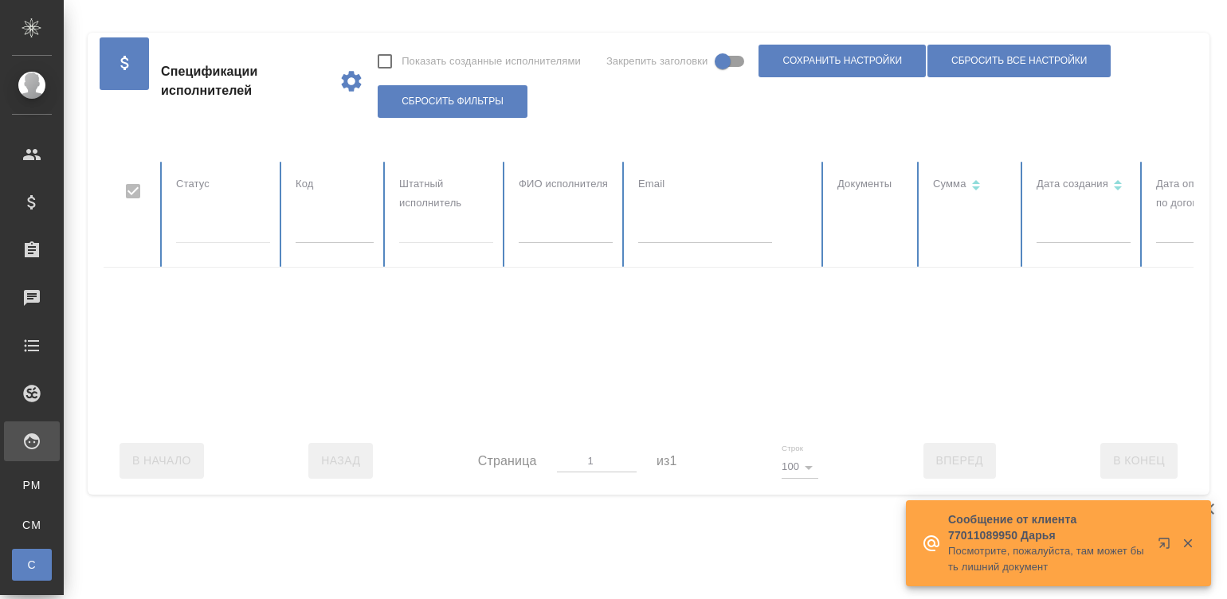
checkbox input "false"
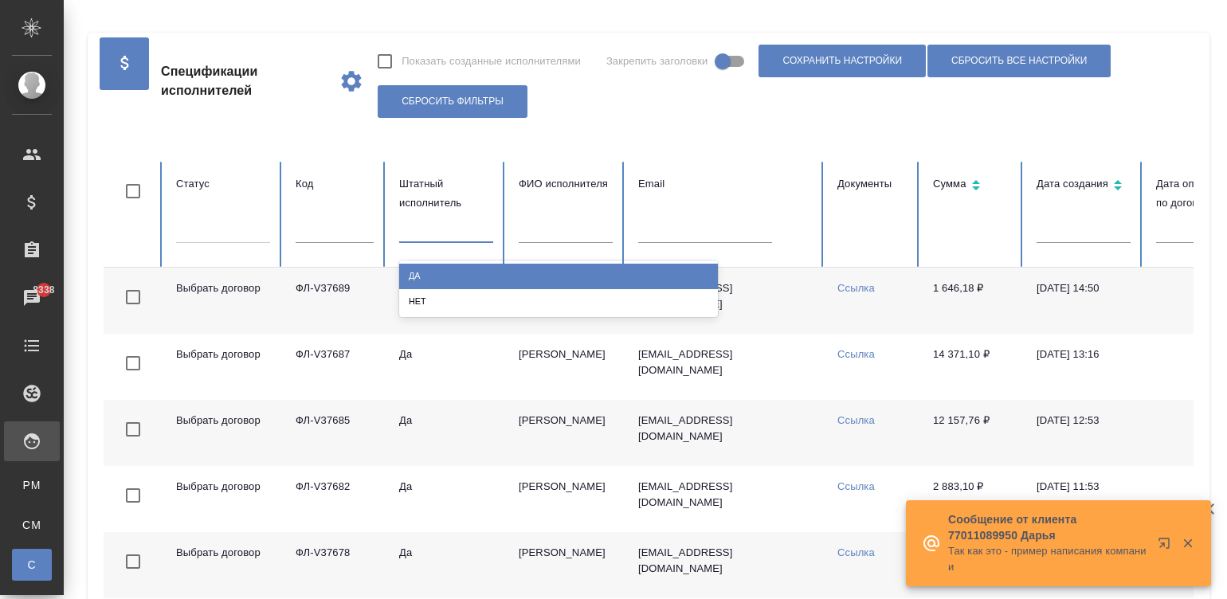
click at [455, 224] on div at bounding box center [446, 227] width 94 height 23
click at [422, 275] on div "Да" at bounding box center [558, 276] width 319 height 25
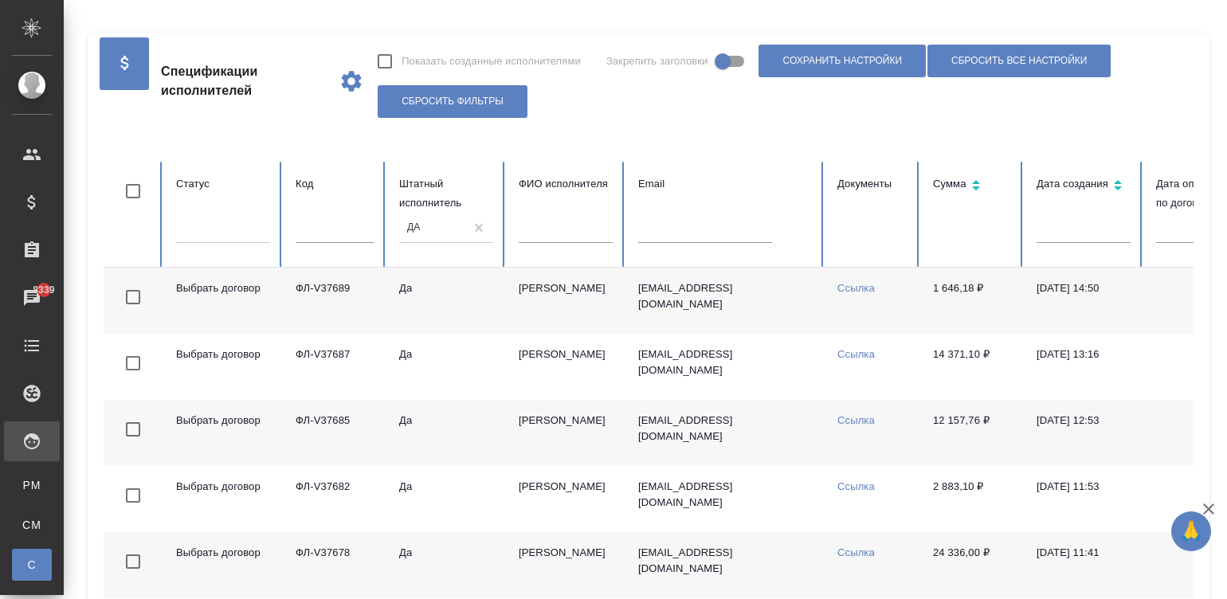
click at [1132, 308] on td "17.09.2025, 14:50" at bounding box center [1084, 301] width 120 height 66
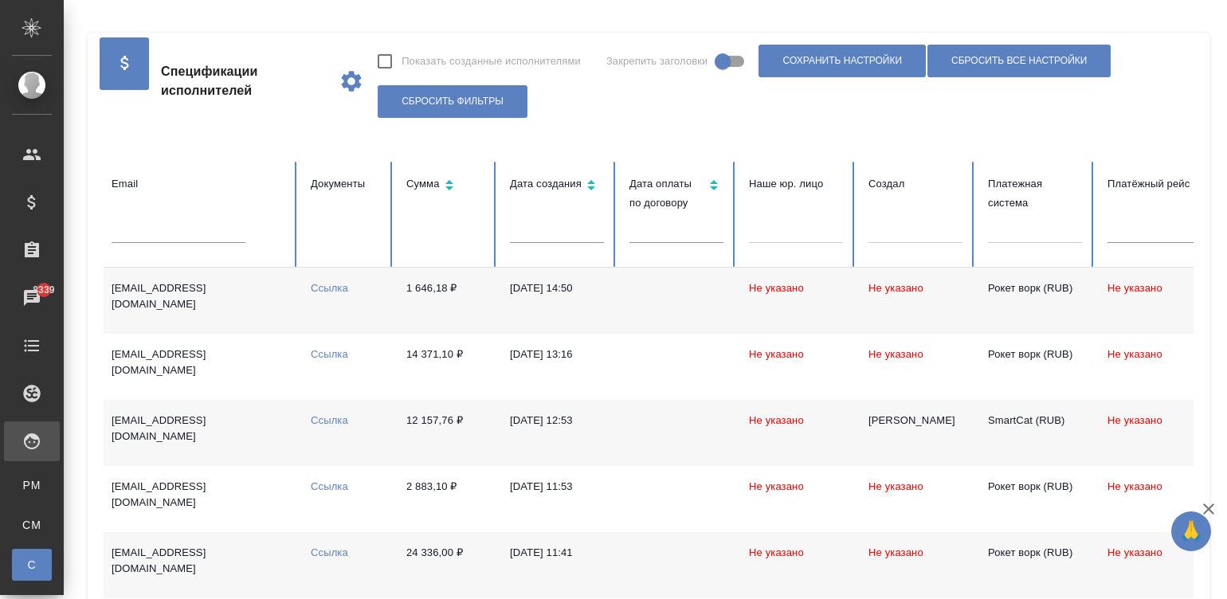
scroll to position [0, 598]
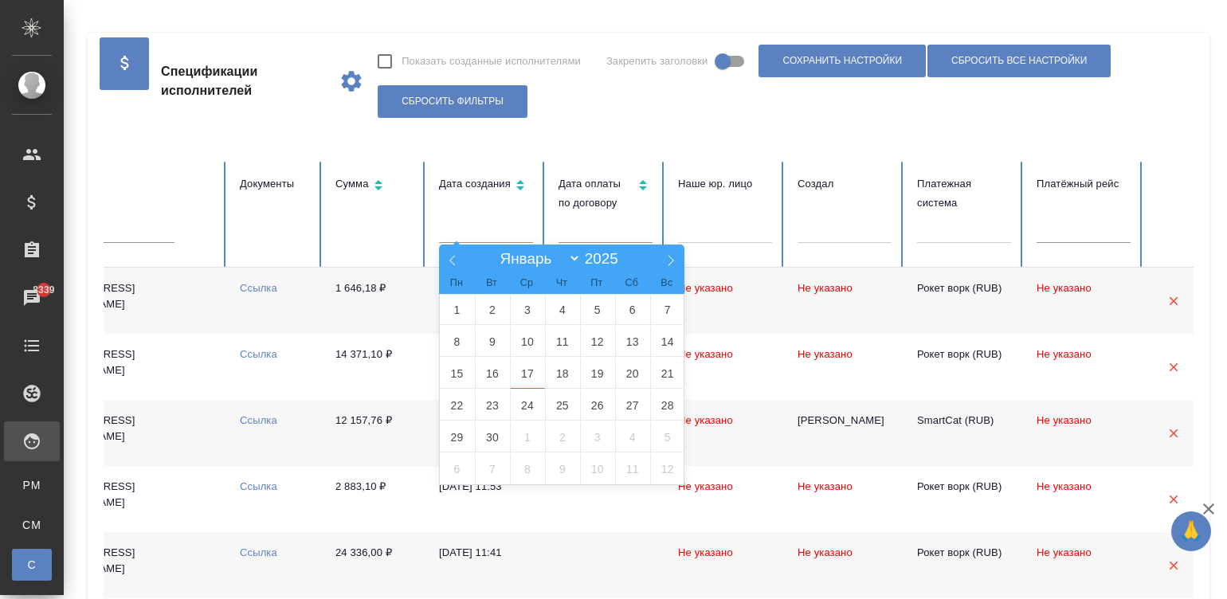
click at [481, 226] on input "text" at bounding box center [486, 232] width 94 height 22
click at [449, 249] on span at bounding box center [452, 258] width 27 height 27
select select "7"
click at [456, 398] on span "18" at bounding box center [457, 405] width 35 height 31
type input "18.08"
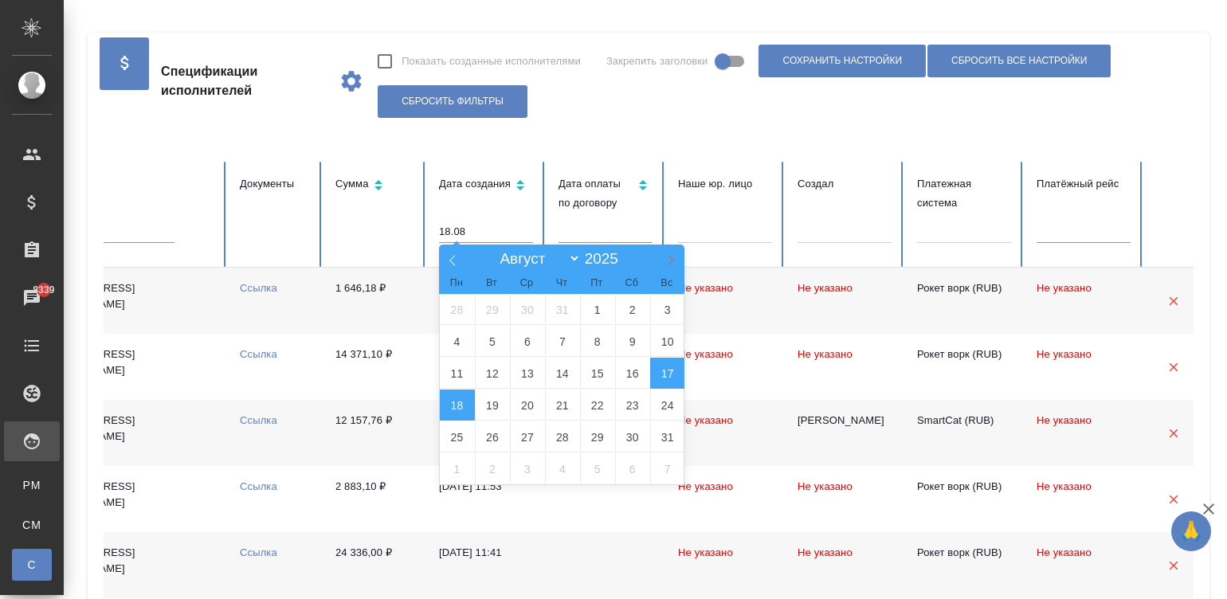
click at [670, 257] on icon at bounding box center [670, 260] width 11 height 11
select select "8"
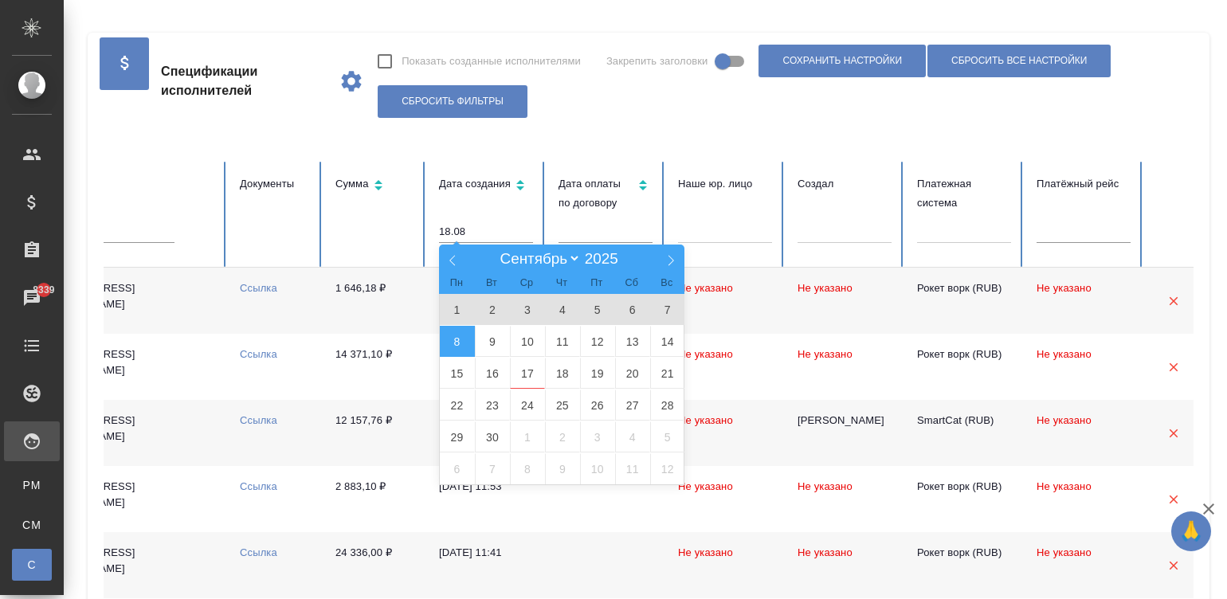
click at [468, 335] on span "8" at bounding box center [457, 341] width 35 height 31
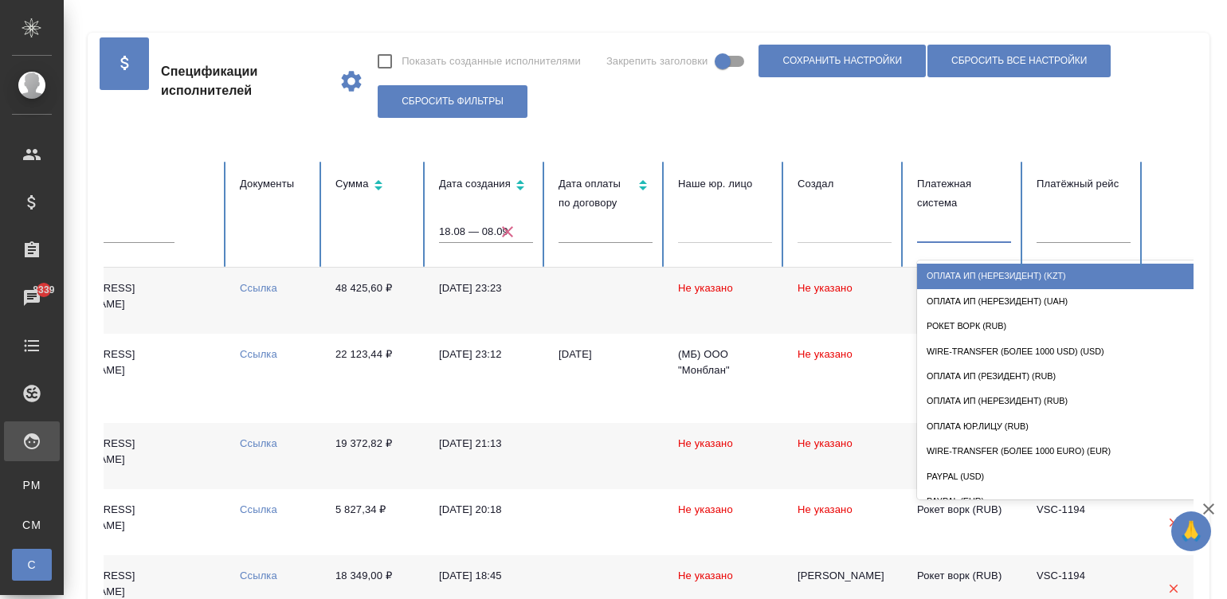
click at [969, 227] on div at bounding box center [964, 227] width 94 height 23
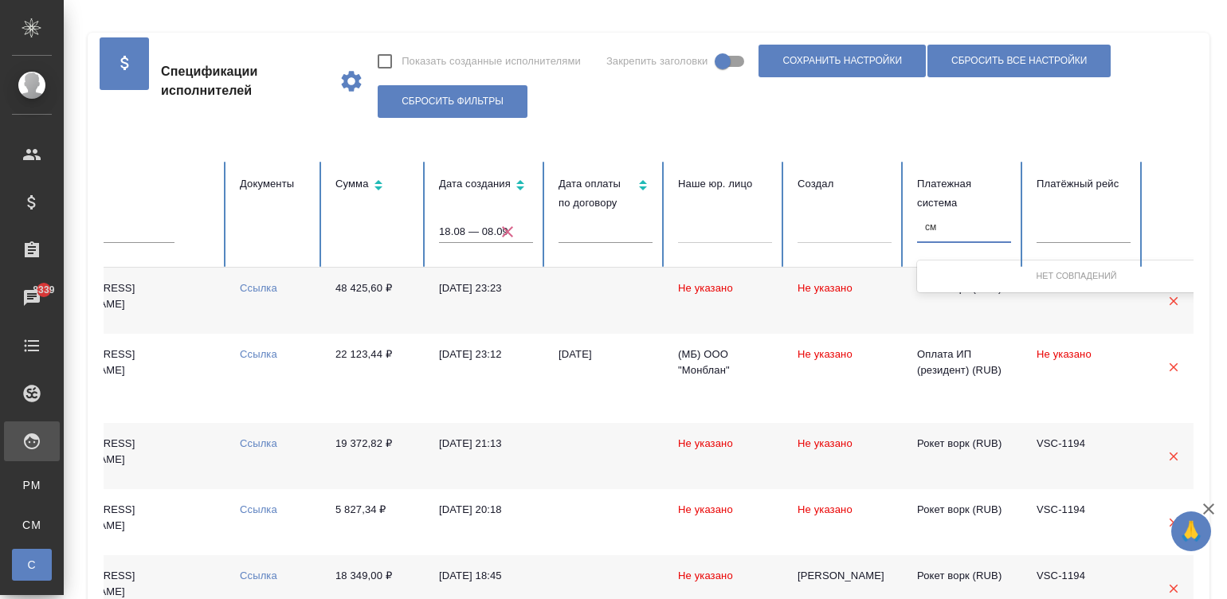
type input "с"
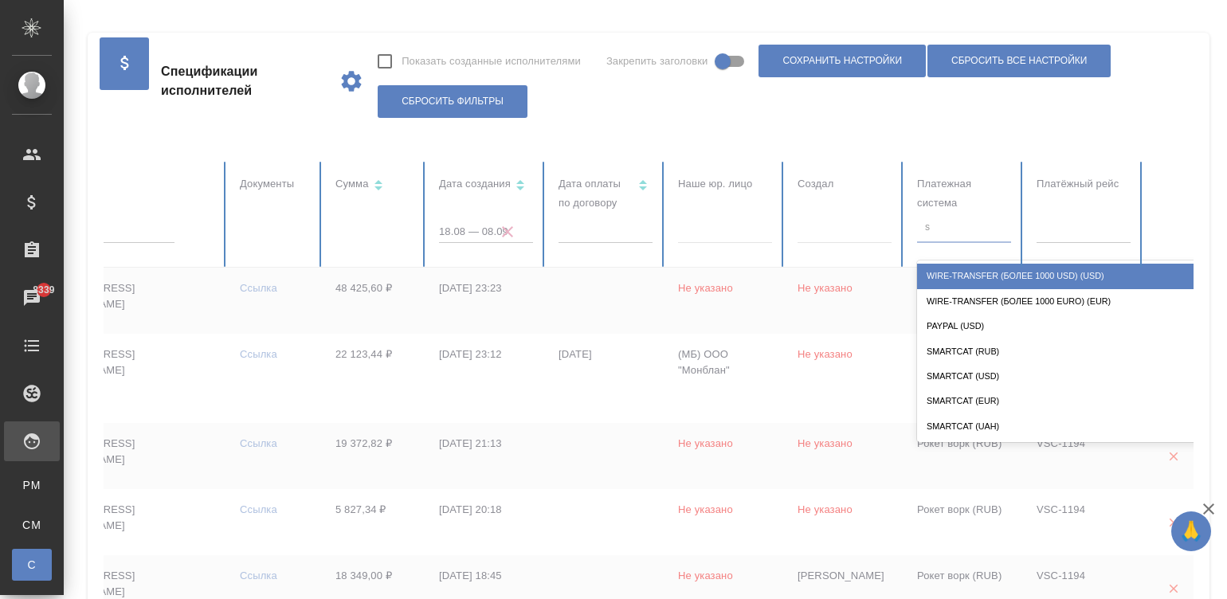
type input "sm"
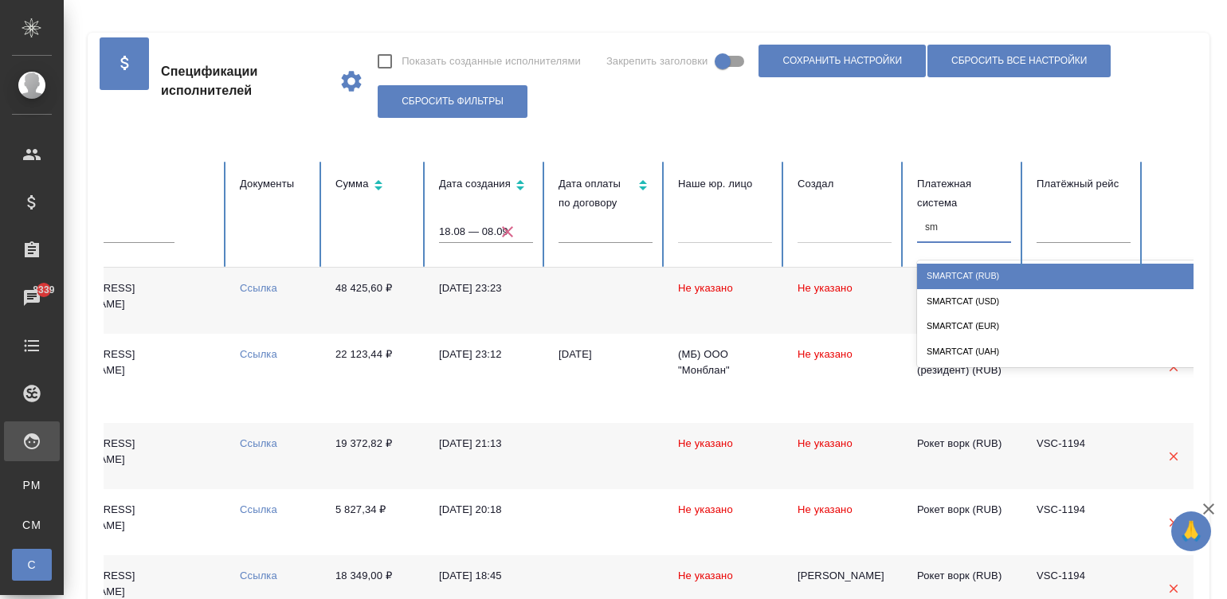
click at [971, 267] on div "SmartCat (RUB)" at bounding box center [1076, 276] width 319 height 25
click at [971, 267] on th "Платежная система option SmartCat (RUB) focused, 11 of 14. 4 results available …" at bounding box center [964, 215] width 120 height 106
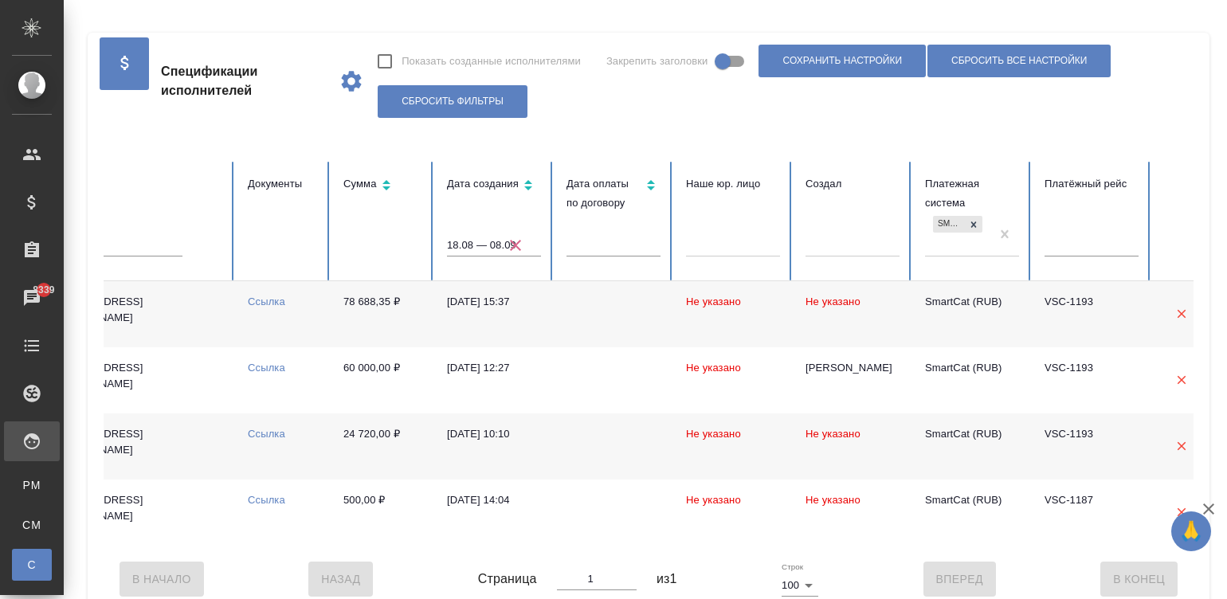
scroll to position [0, 616]
